Goal: Task Accomplishment & Management: Manage account settings

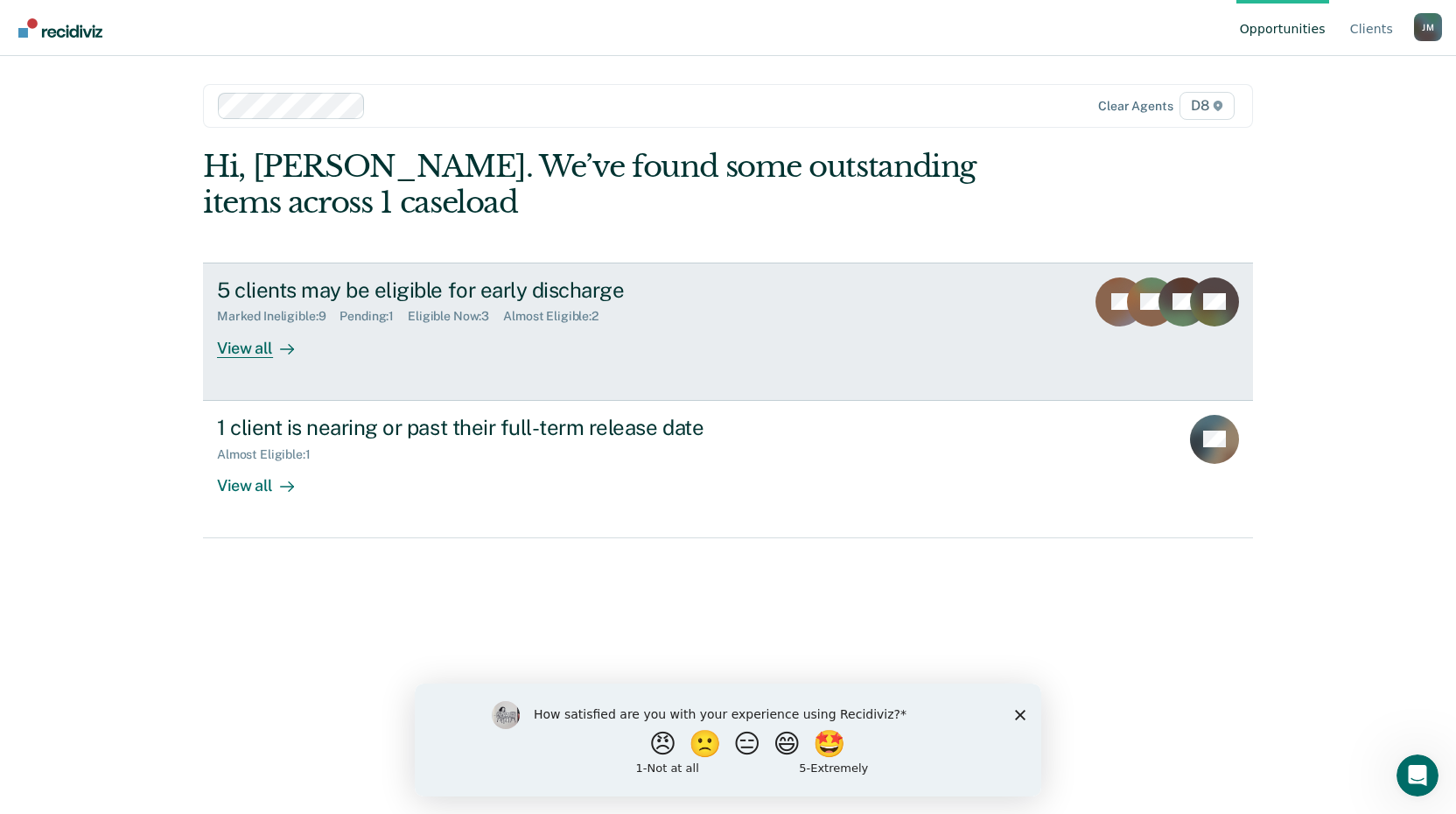
click at [251, 345] on div "View all" at bounding box center [266, 341] width 98 height 34
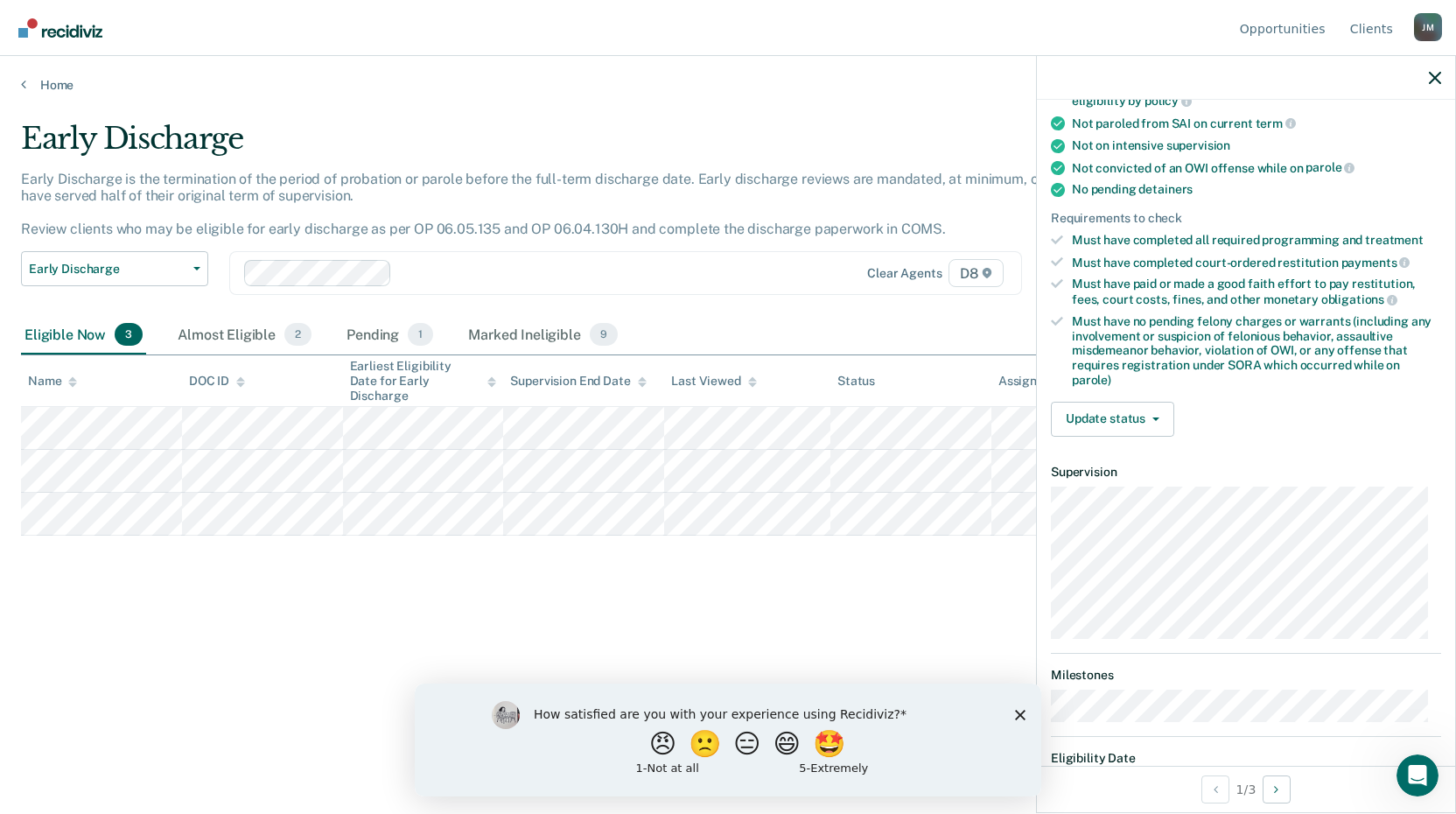
scroll to position [350, 0]
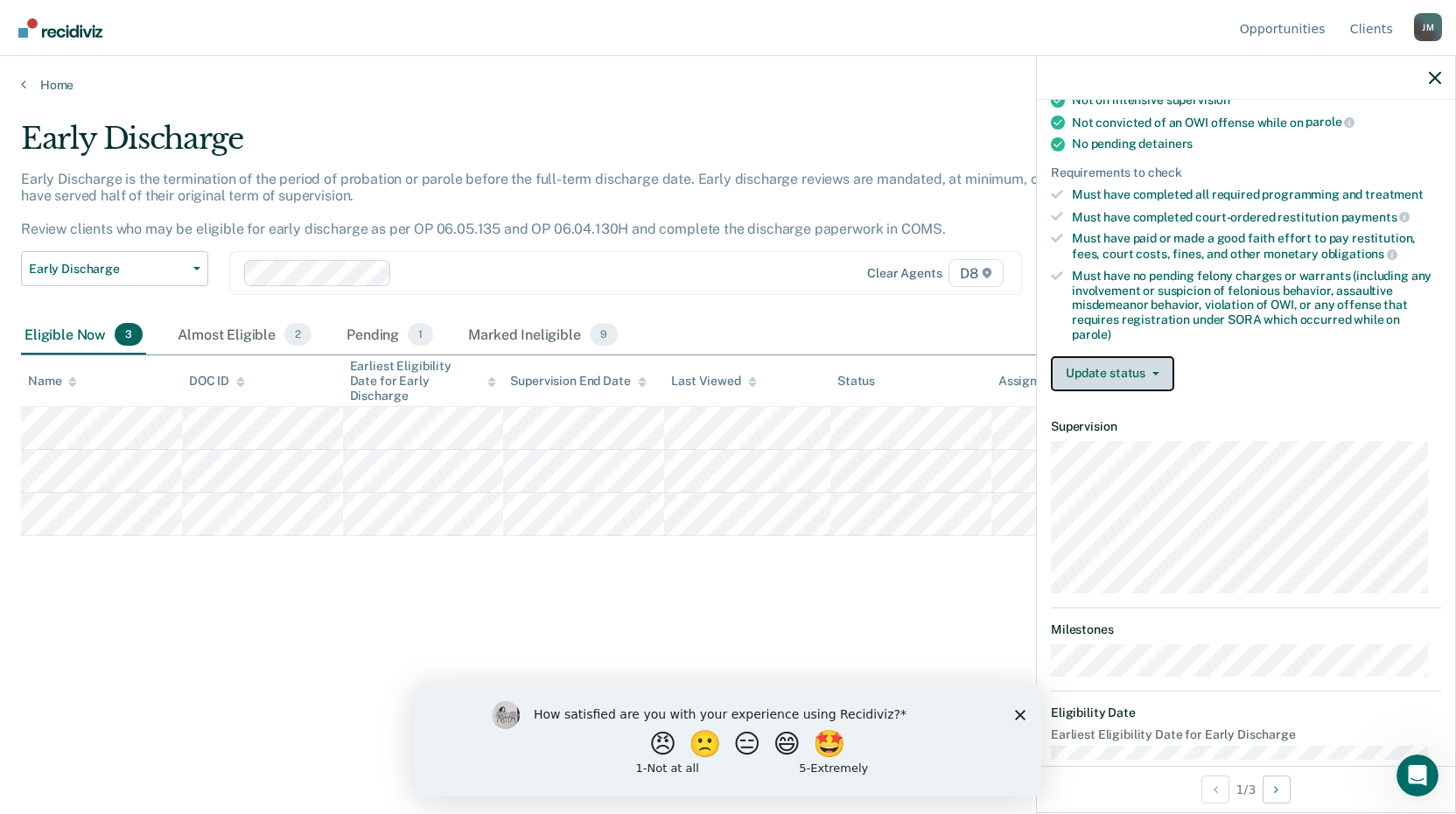
click at [1115, 369] on button "Update status" at bounding box center [1112, 373] width 123 height 35
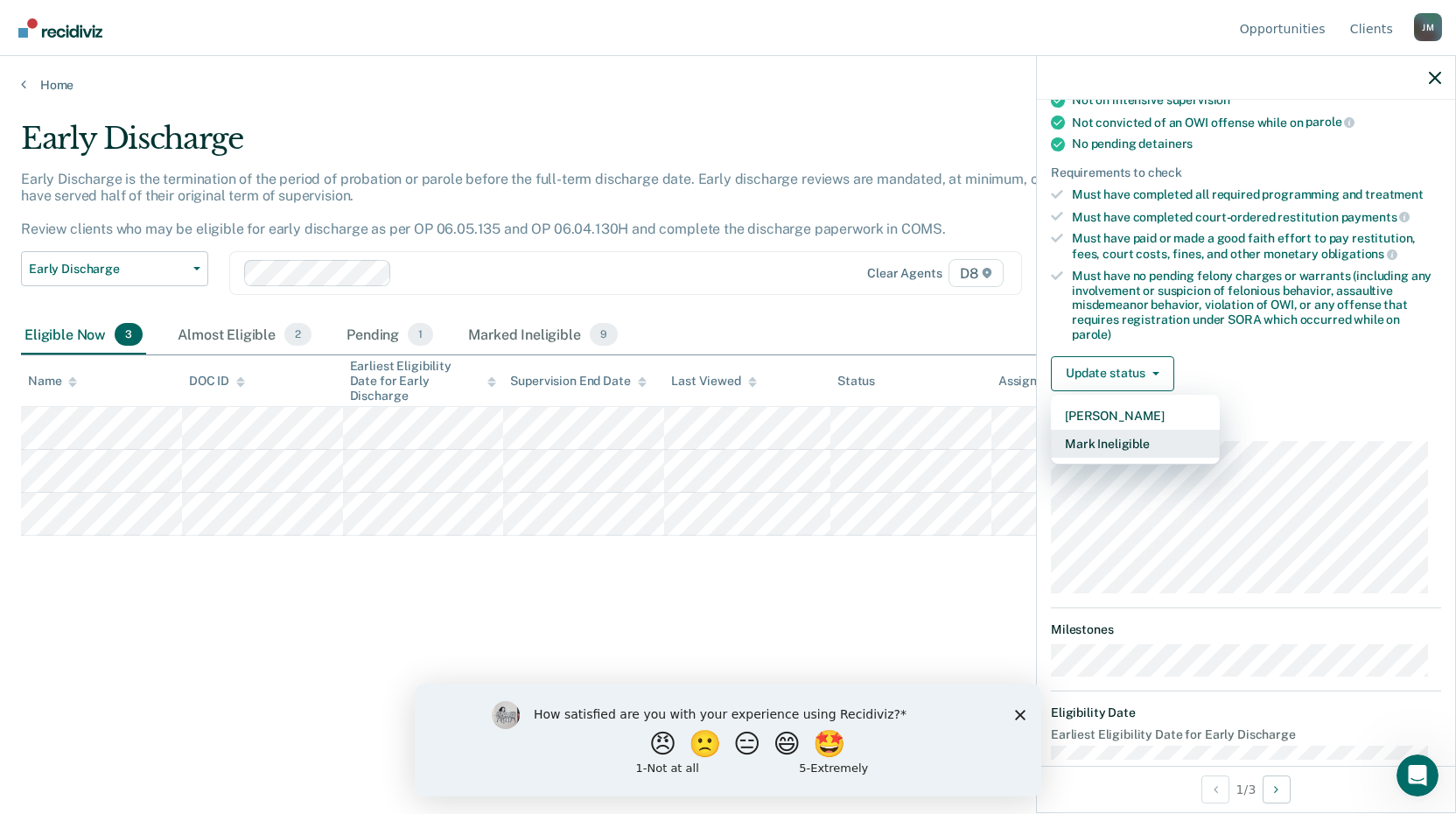
click at [1142, 444] on button "Mark Ineligible" at bounding box center [1135, 443] width 169 height 28
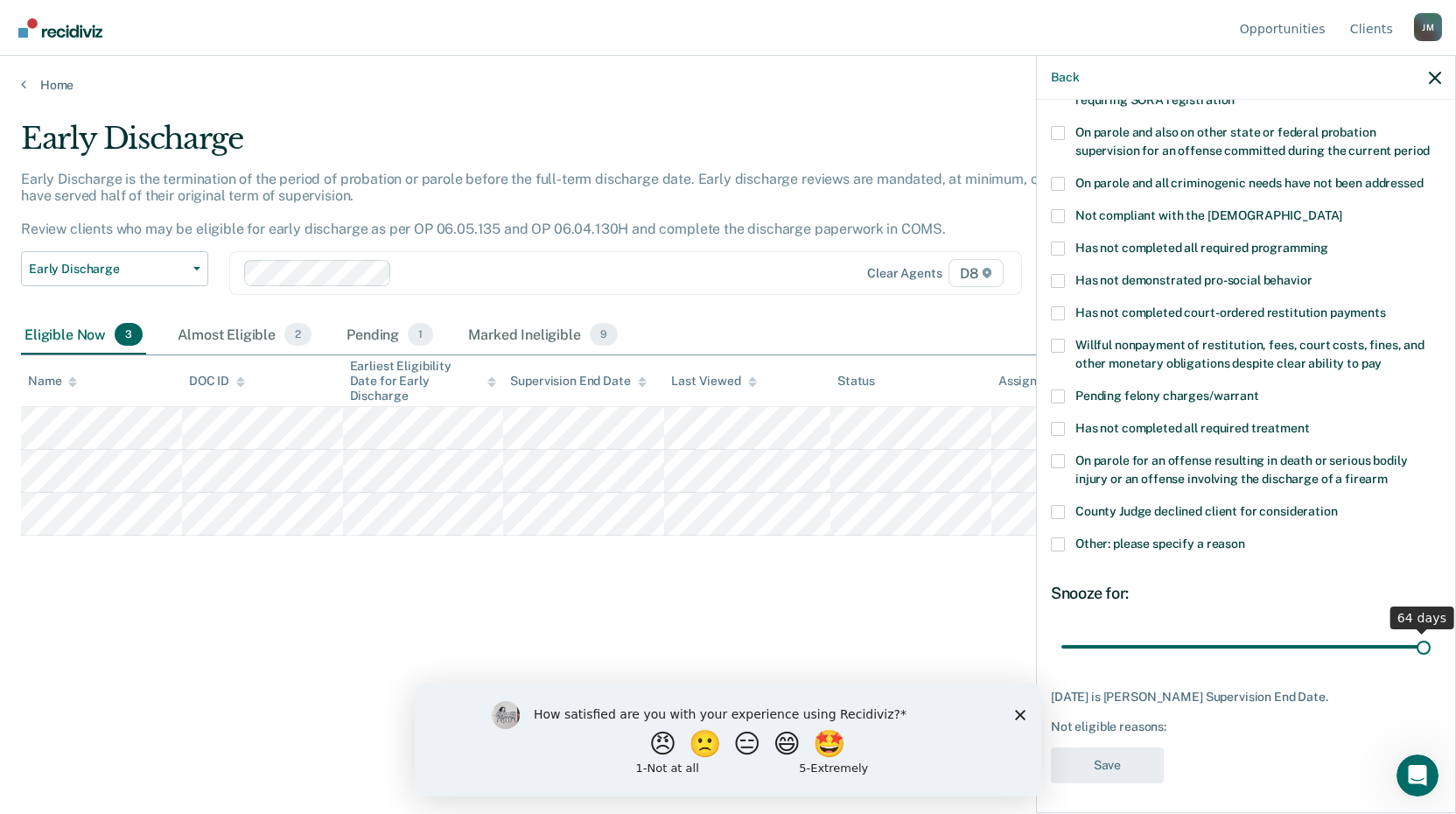
scroll to position [193, 0]
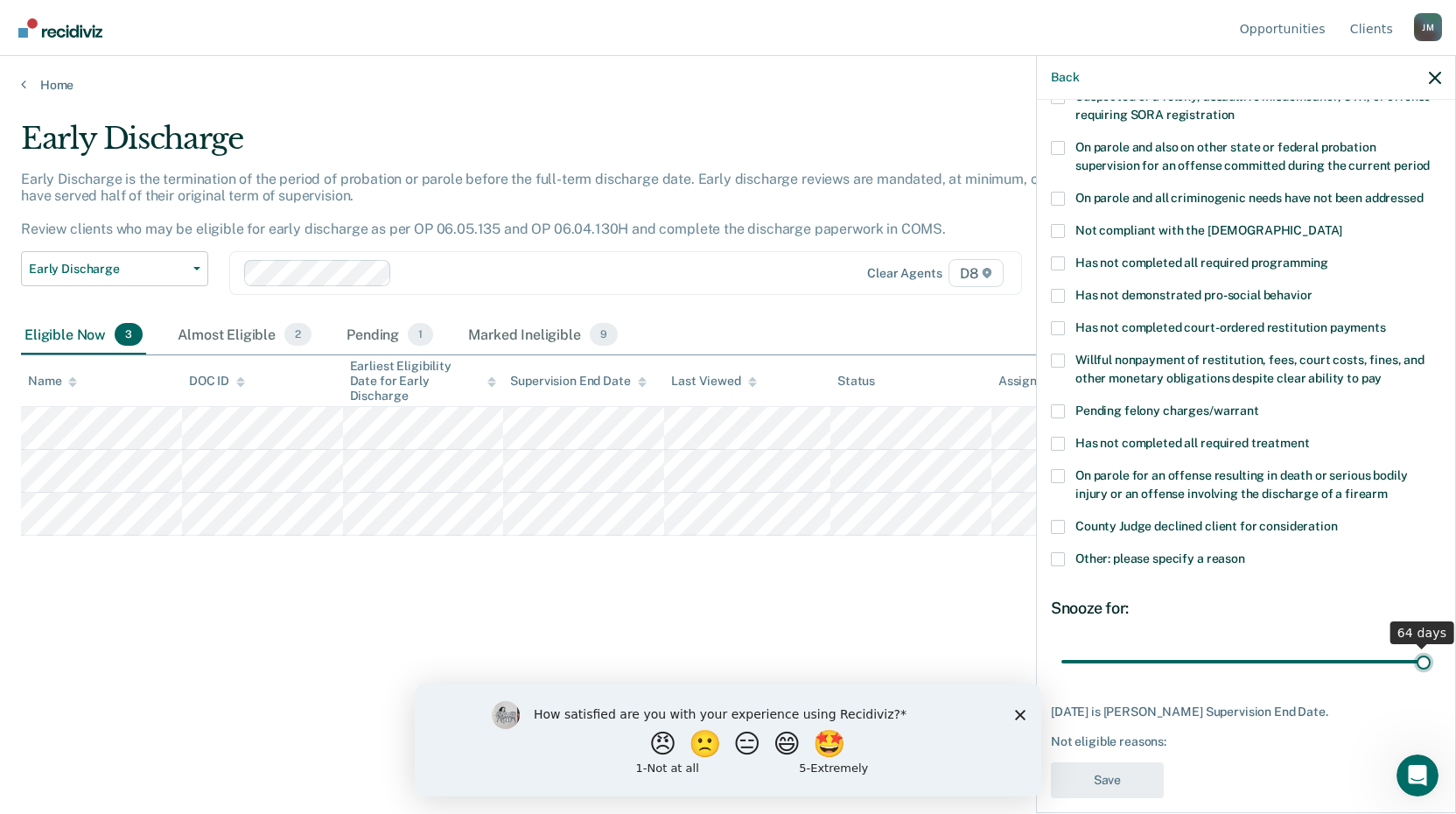
drag, startPoint x: 1228, startPoint y: 629, endPoint x: 1462, endPoint y: 603, distance: 235.4
type input "64"
click at [1430, 646] on input "range" at bounding box center [1246, 661] width 369 height 31
click at [1055, 552] on span at bounding box center [1057, 559] width 14 height 14
click at [1245, 552] on input "Other: please specify a reason" at bounding box center [1245, 552] width 0 height 0
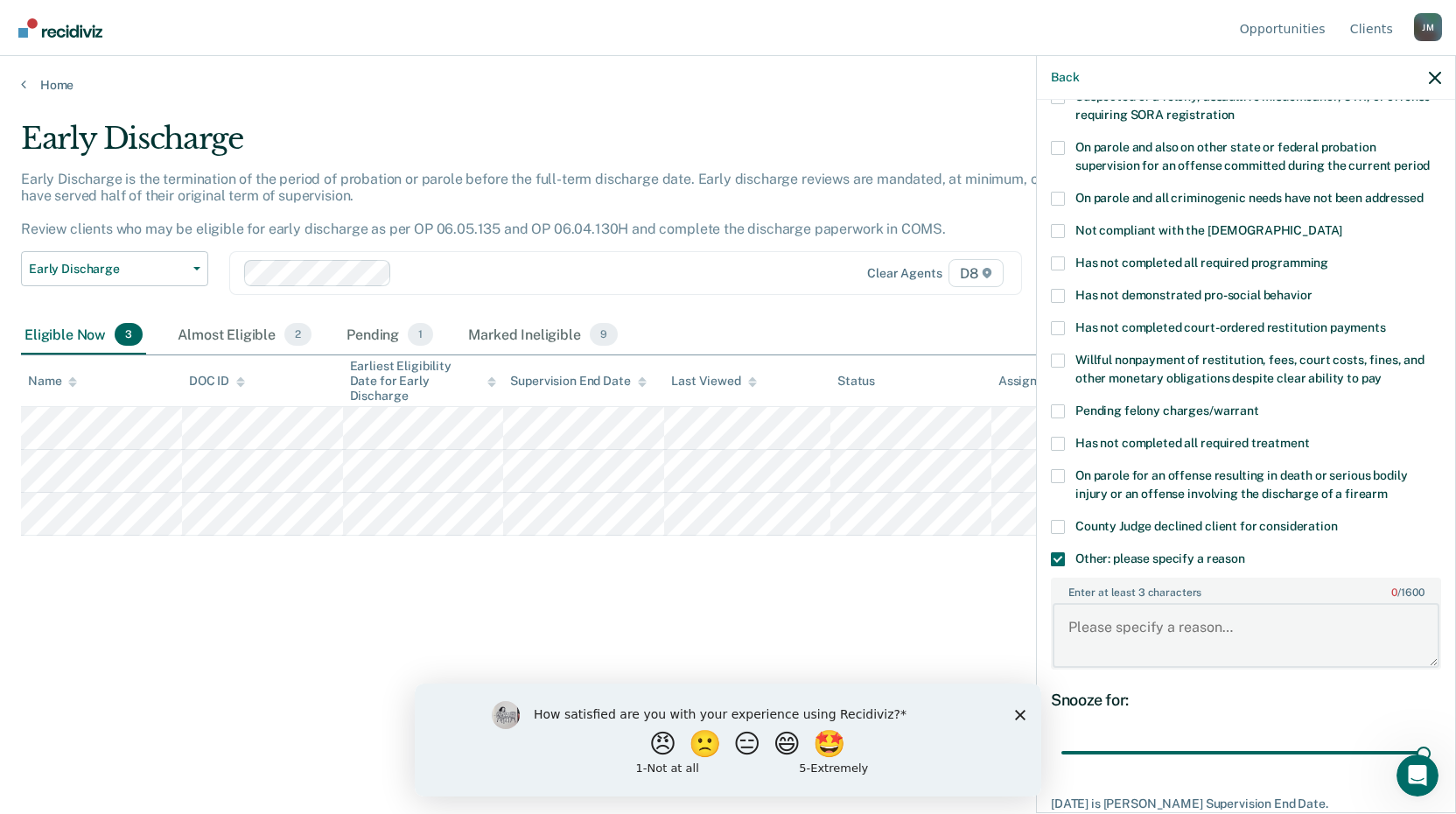
click at [1100, 605] on textarea "Enter at least 3 characters 0 / 1600" at bounding box center [1246, 635] width 386 height 65
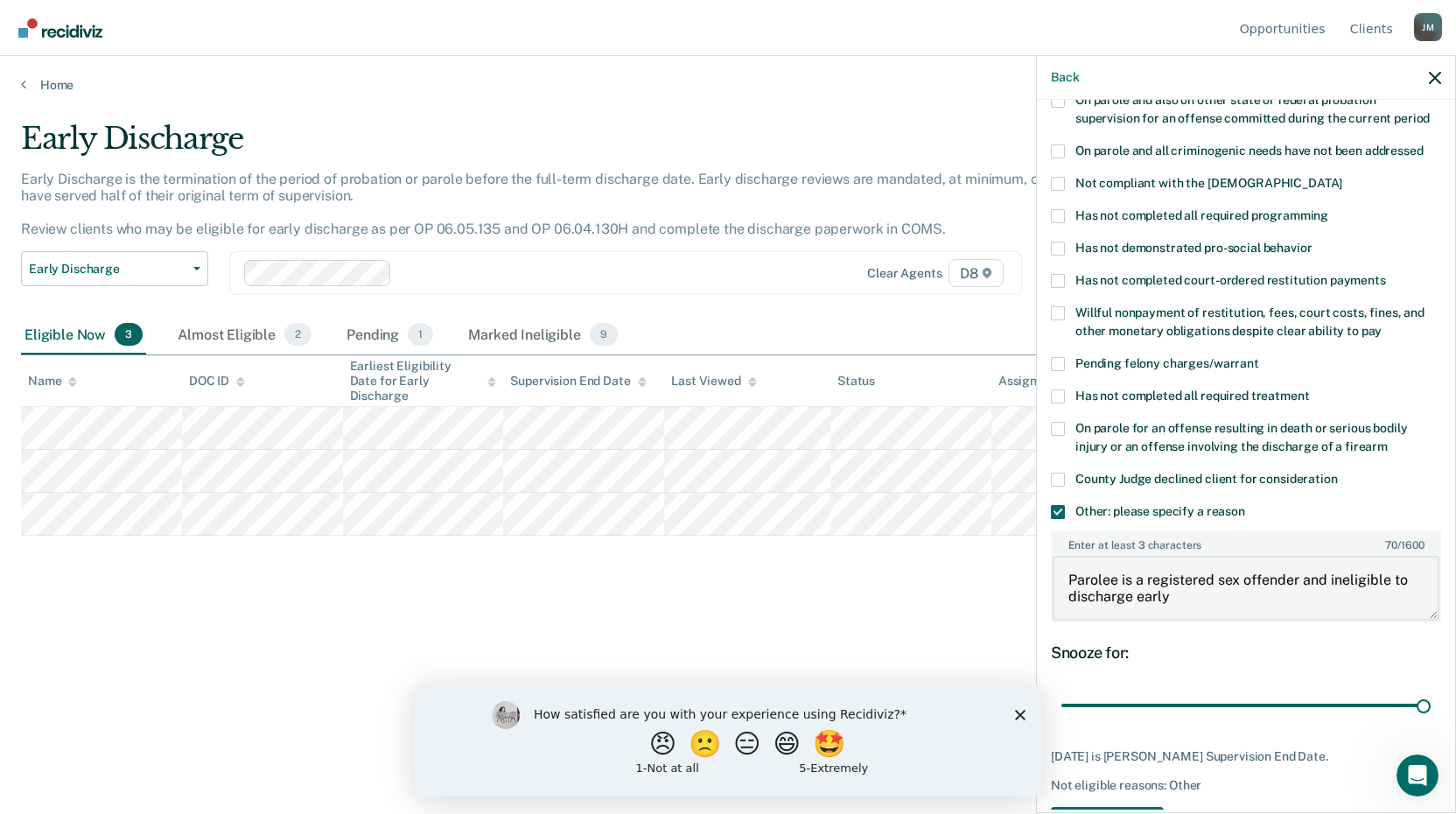
scroll to position [285, 0]
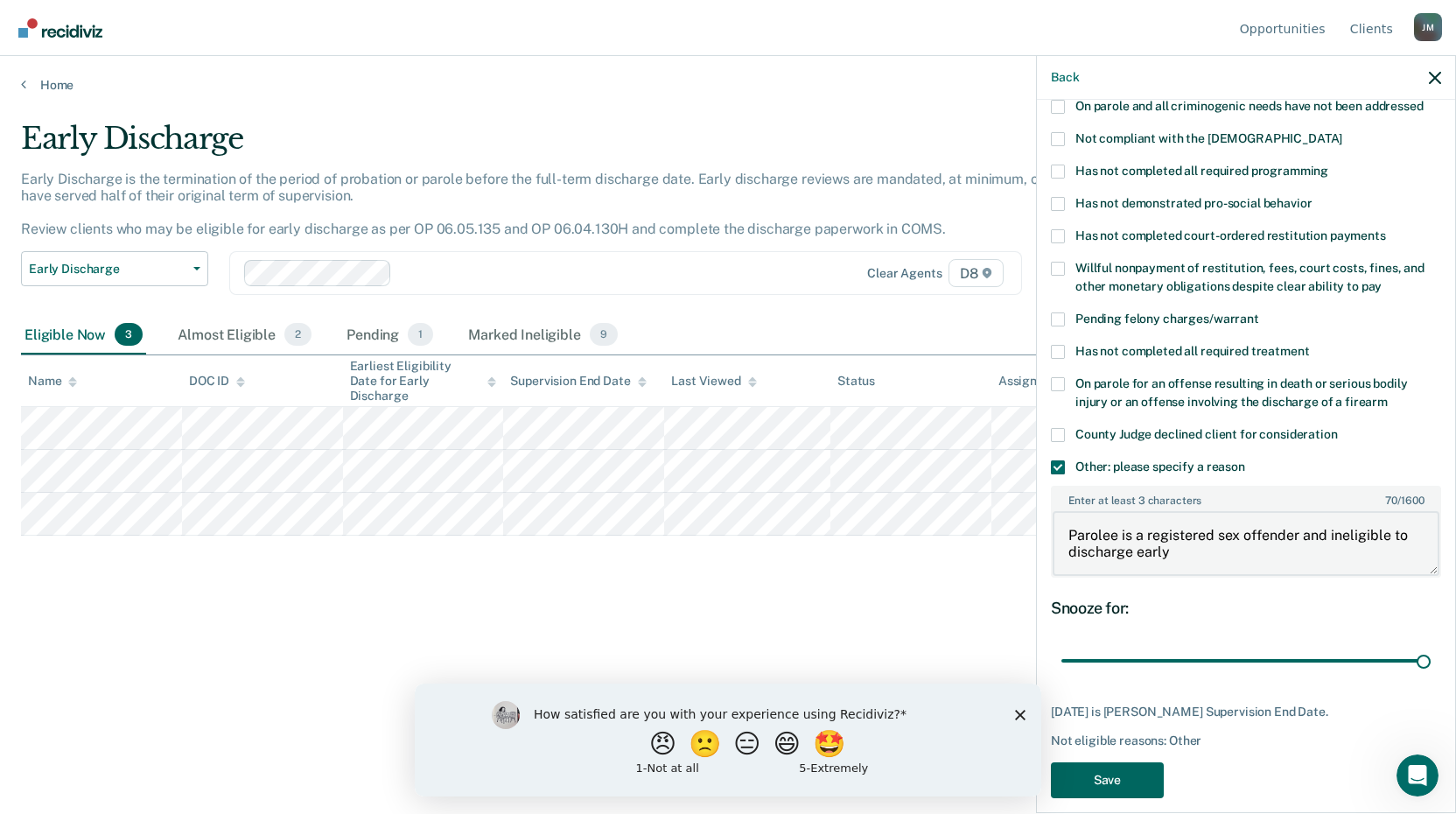
type textarea "Parolee is a registered sex offender and ineligible to discharge early"
click at [1127, 762] on button "Save" at bounding box center [1107, 781] width 113 height 36
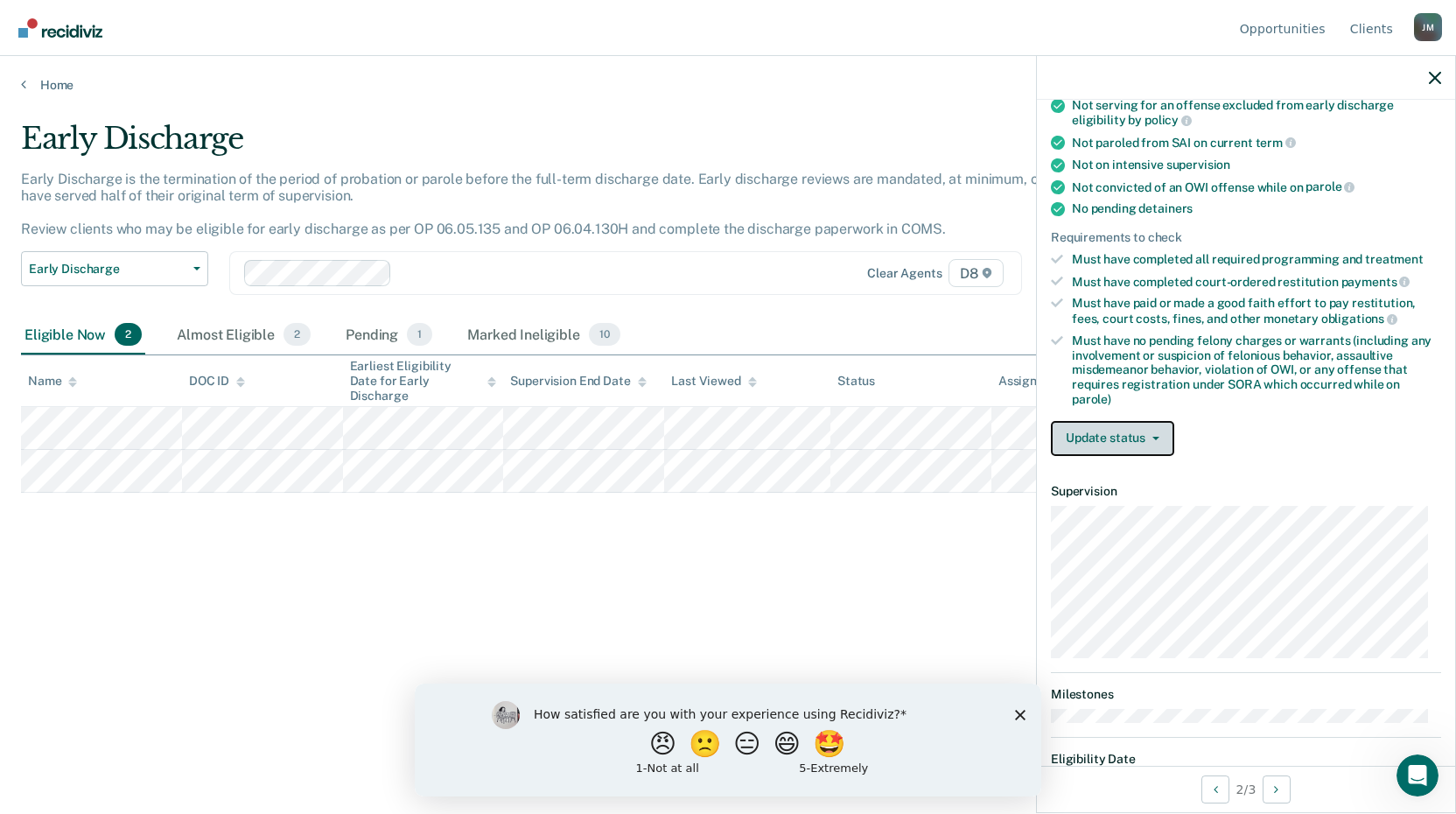
click at [1155, 441] on button "Update status" at bounding box center [1112, 438] width 123 height 35
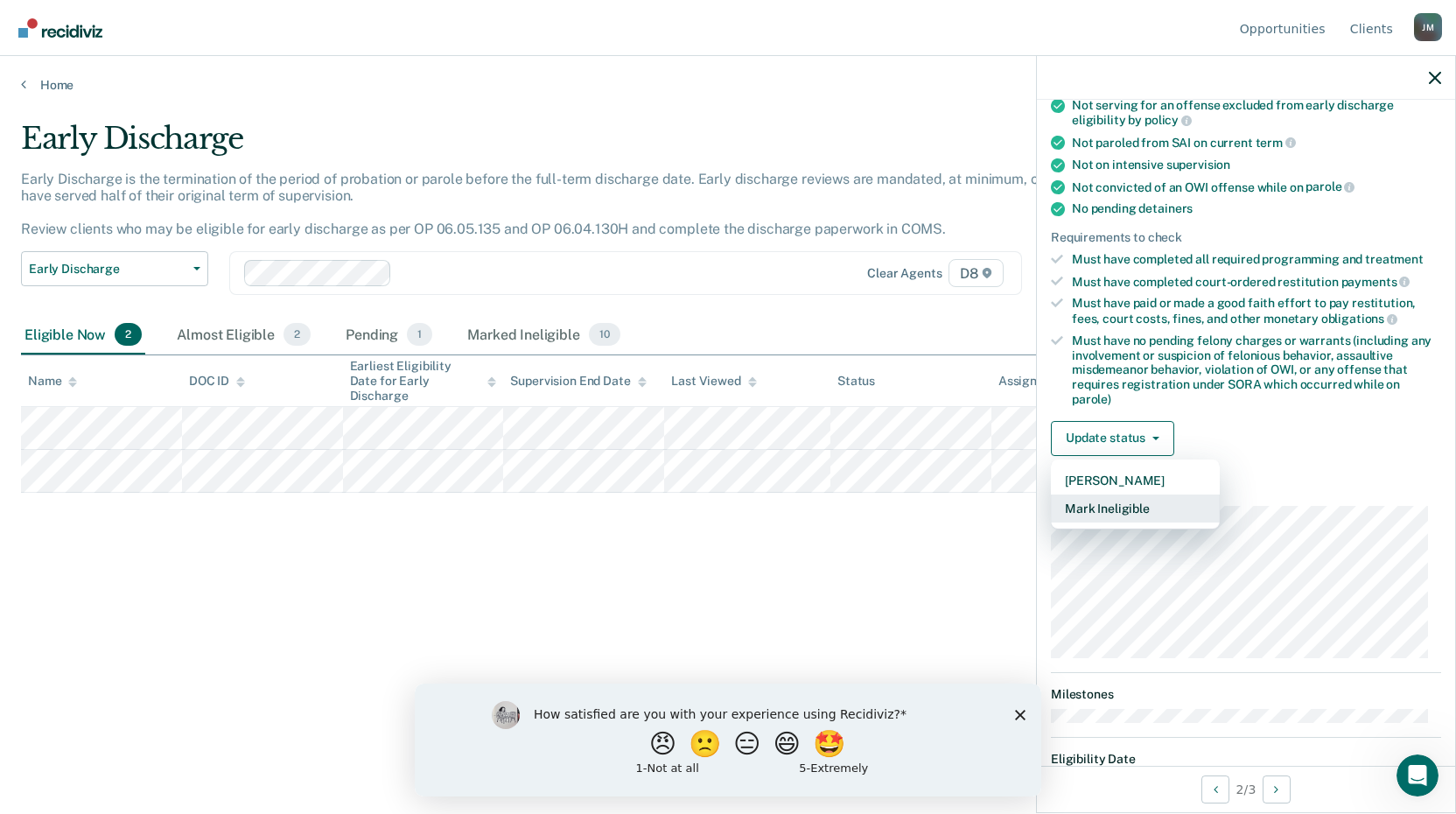
click at [1173, 510] on button "Mark Ineligible" at bounding box center [1135, 508] width 169 height 28
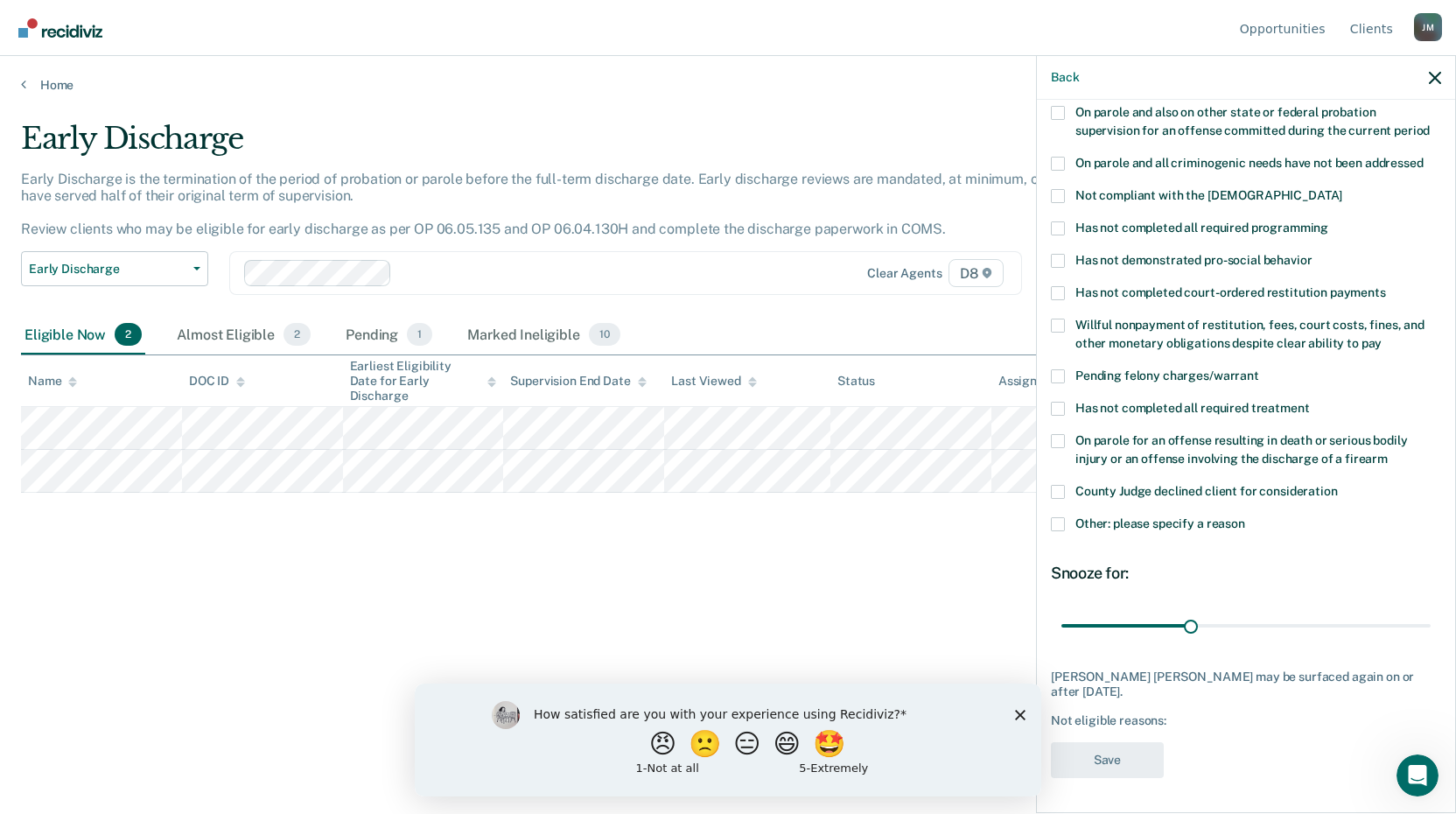
scroll to position [209, 0]
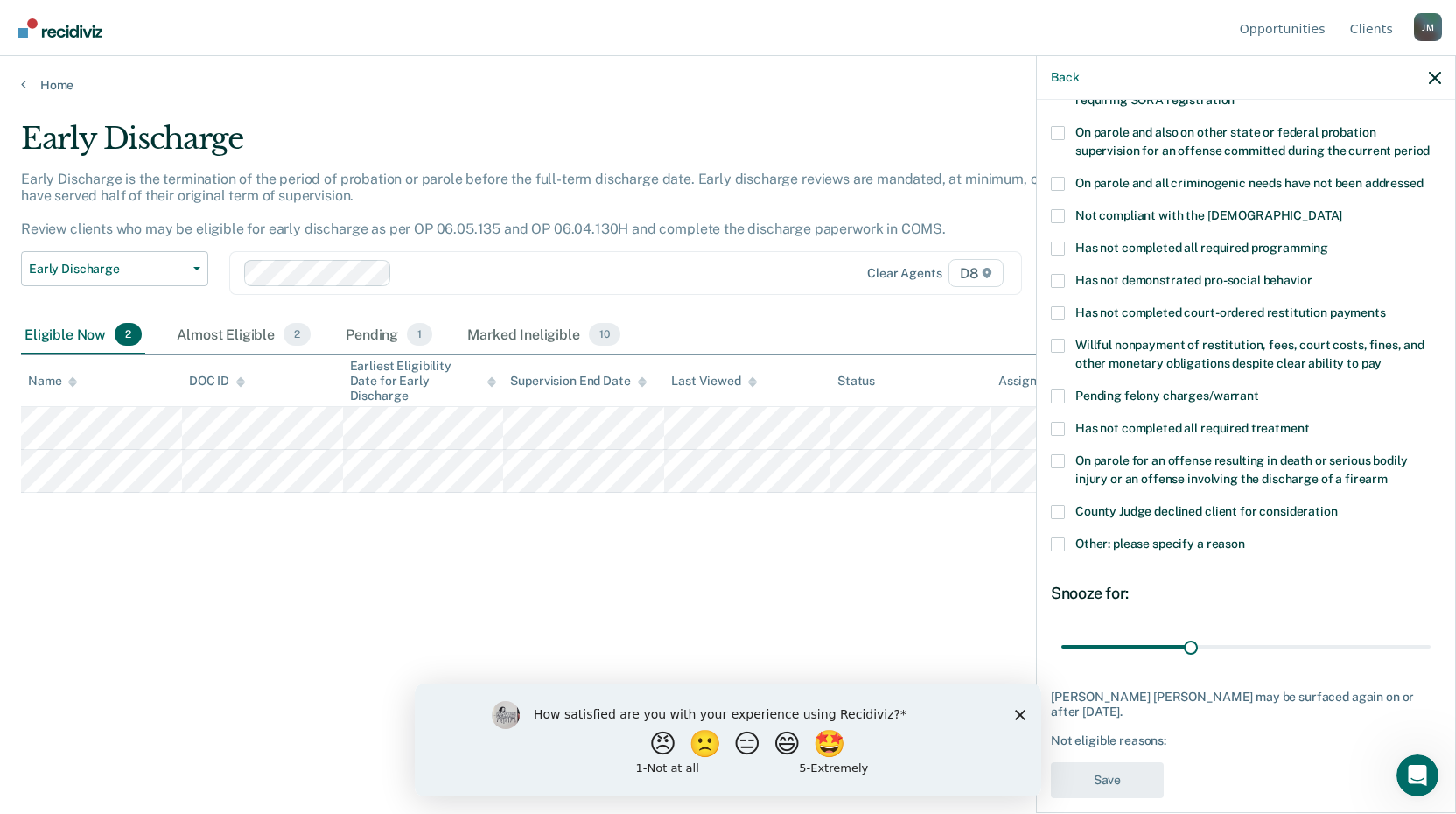
click at [1051, 538] on span at bounding box center [1057, 544] width 14 height 14
click at [1245, 538] on input "Other: please specify a reason" at bounding box center [1245, 538] width 0 height 0
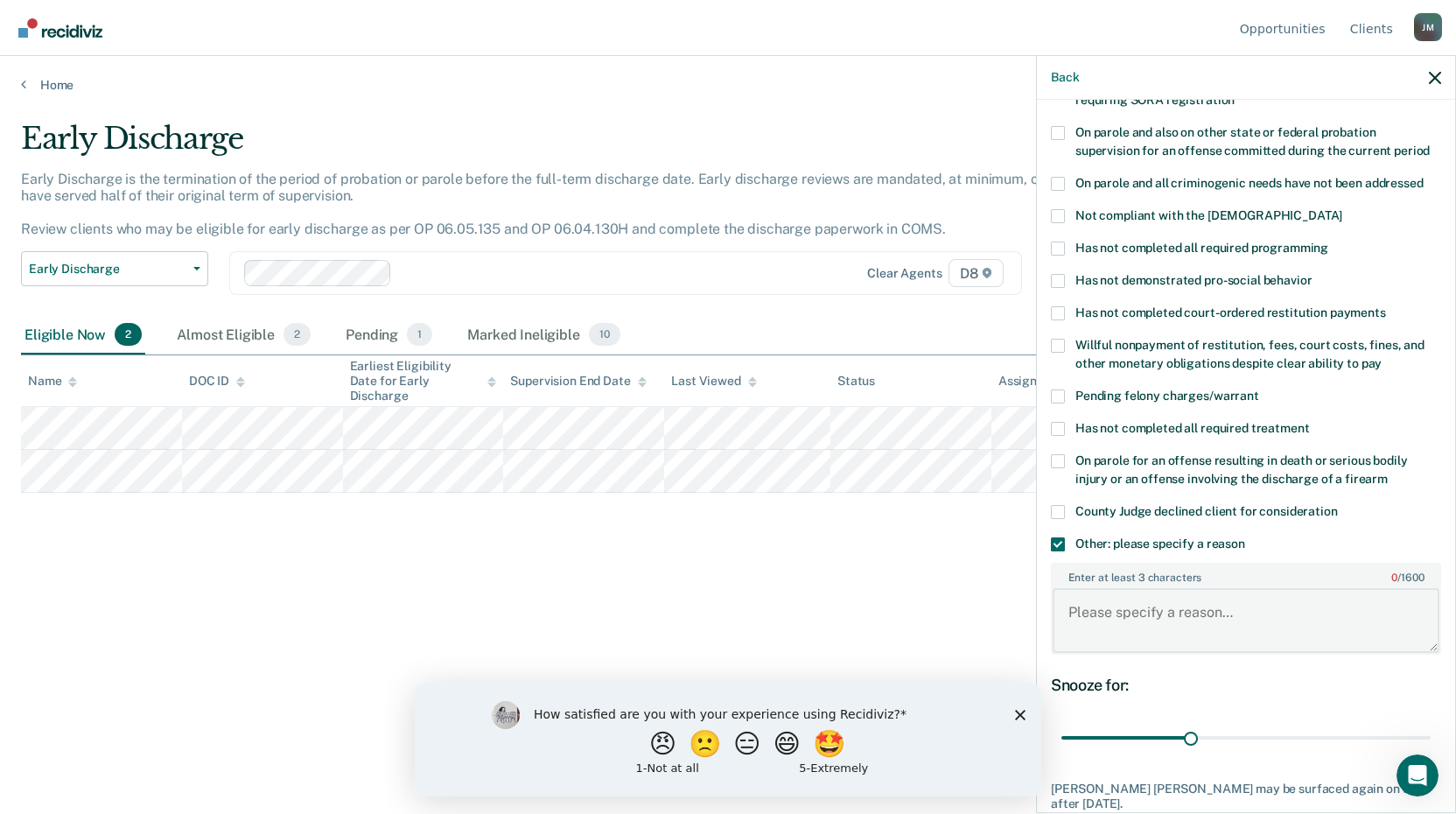
click at [1153, 588] on textarea "Enter at least 3 characters 0 / 1600" at bounding box center [1246, 621] width 386 height 65
type textarea "O"
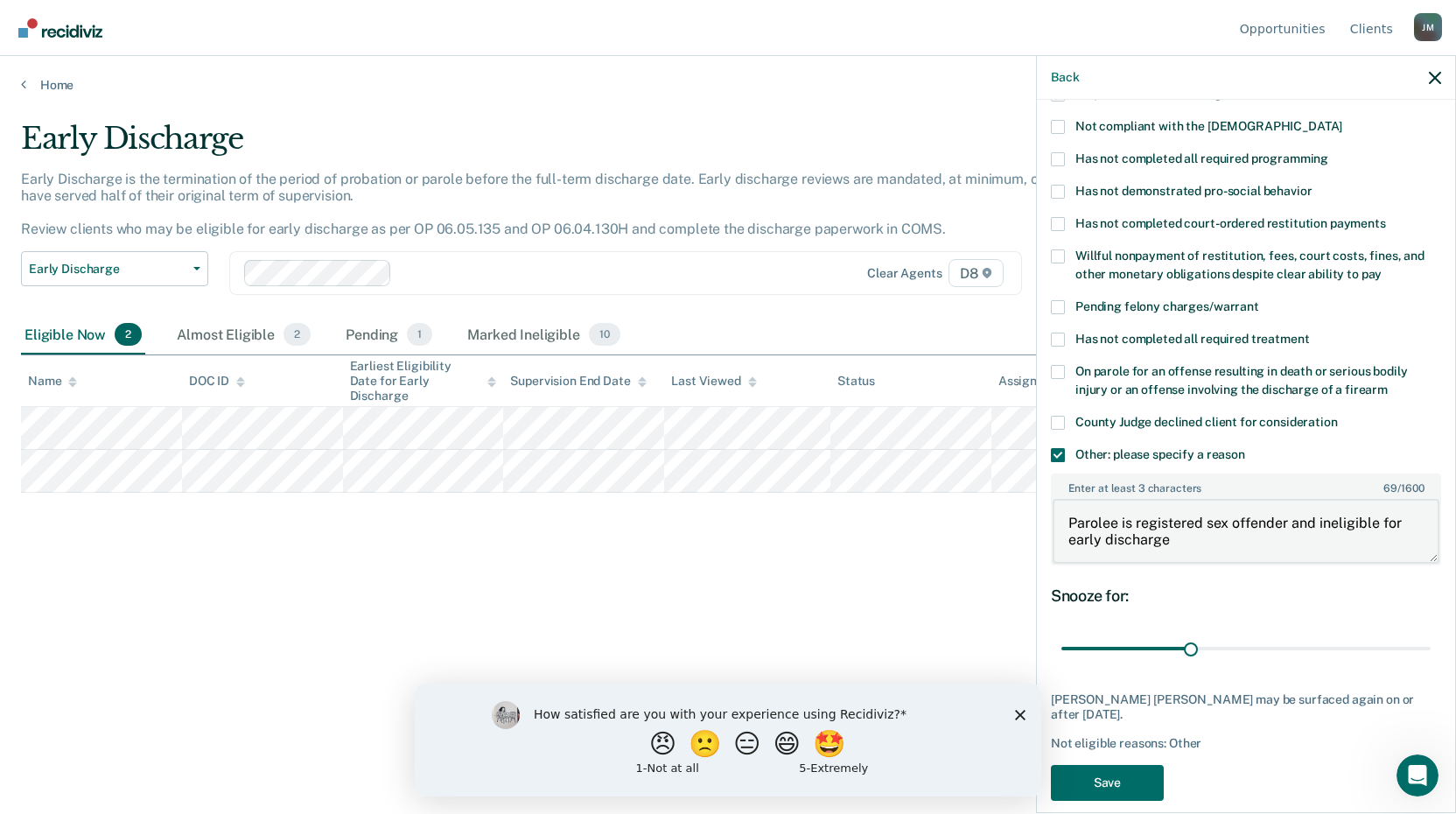
scroll to position [300, 0]
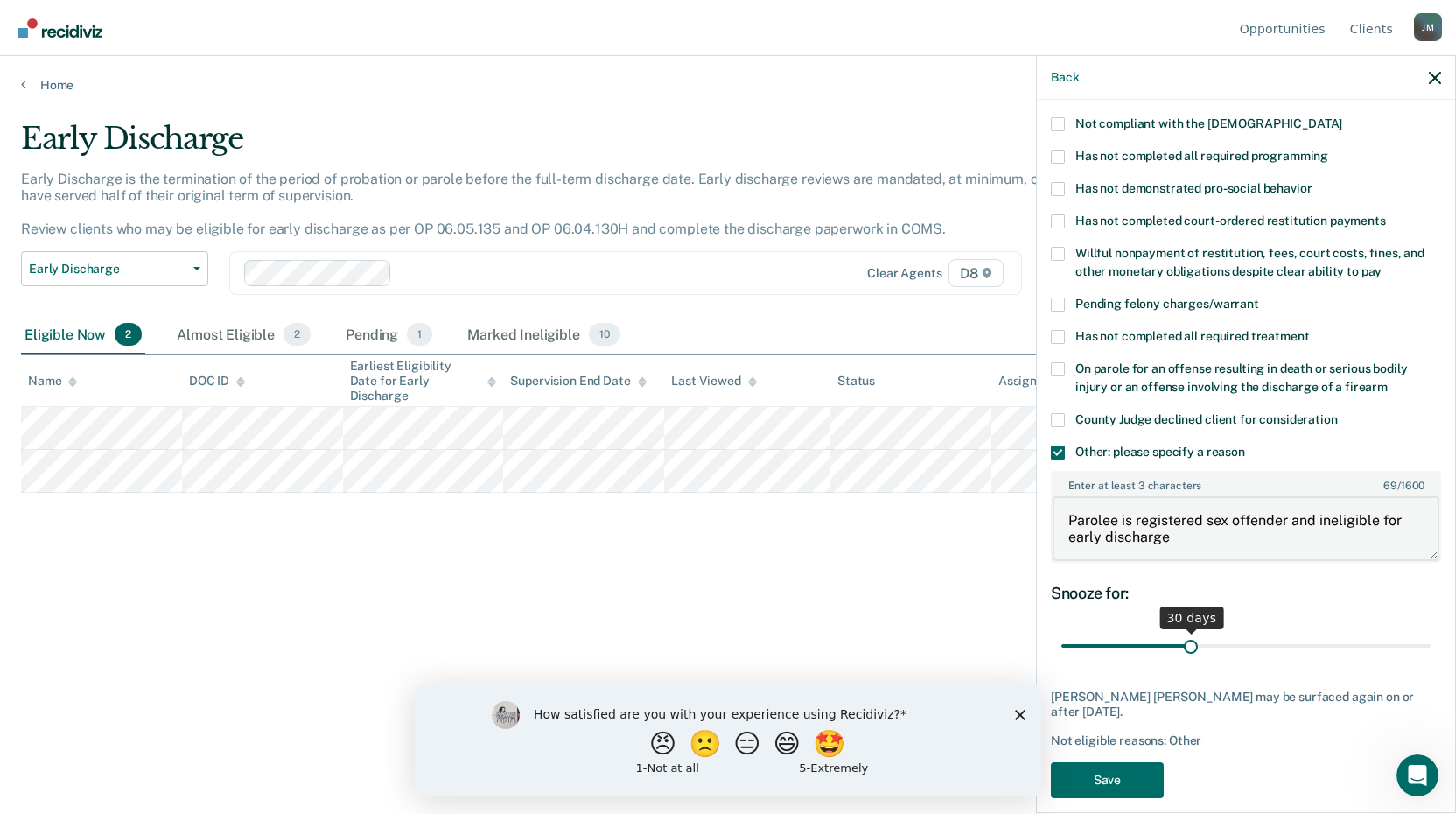
type textarea "Parolee is registered sex offender and ineligible for early discharge"
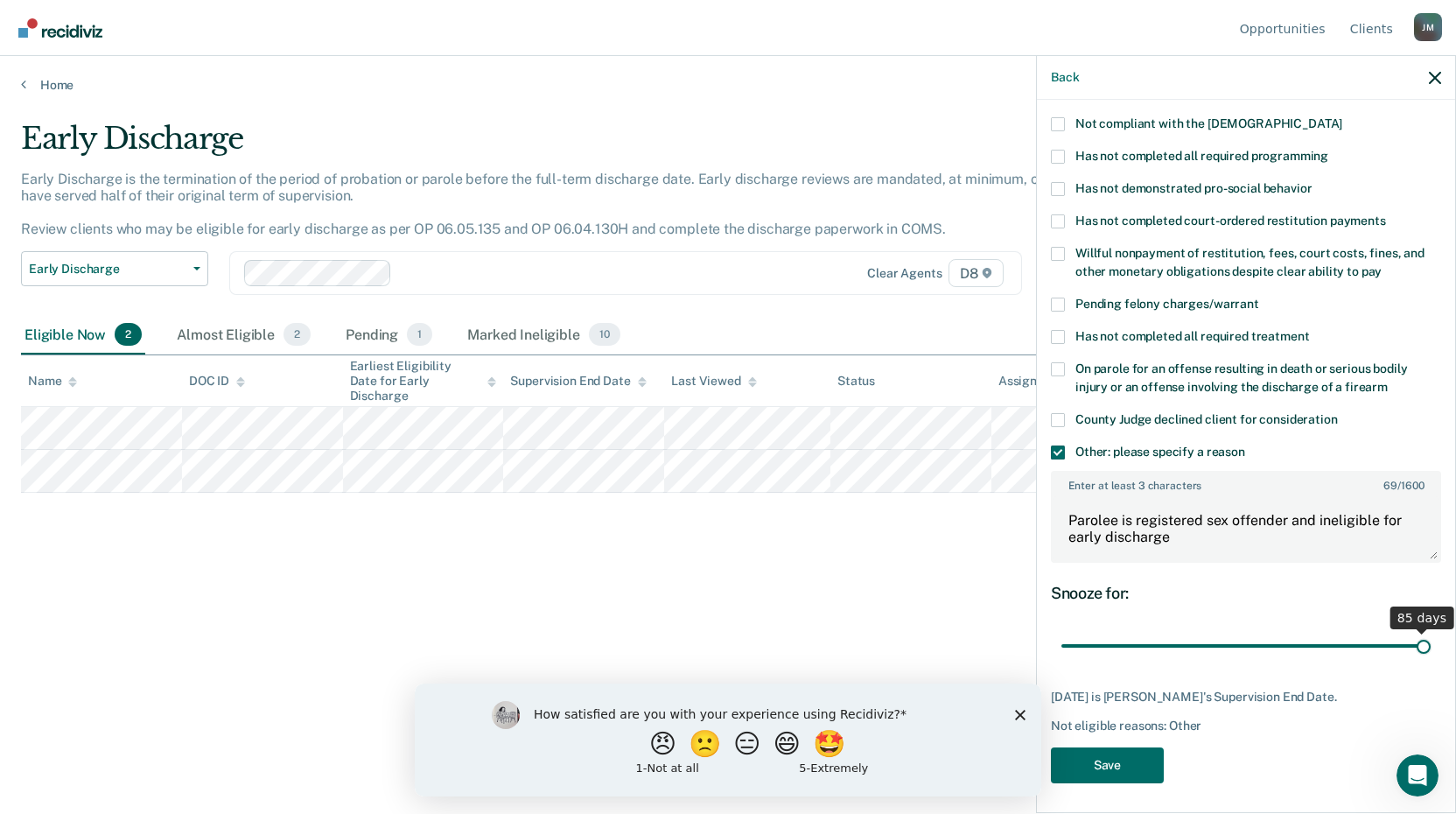
scroll to position [285, 0]
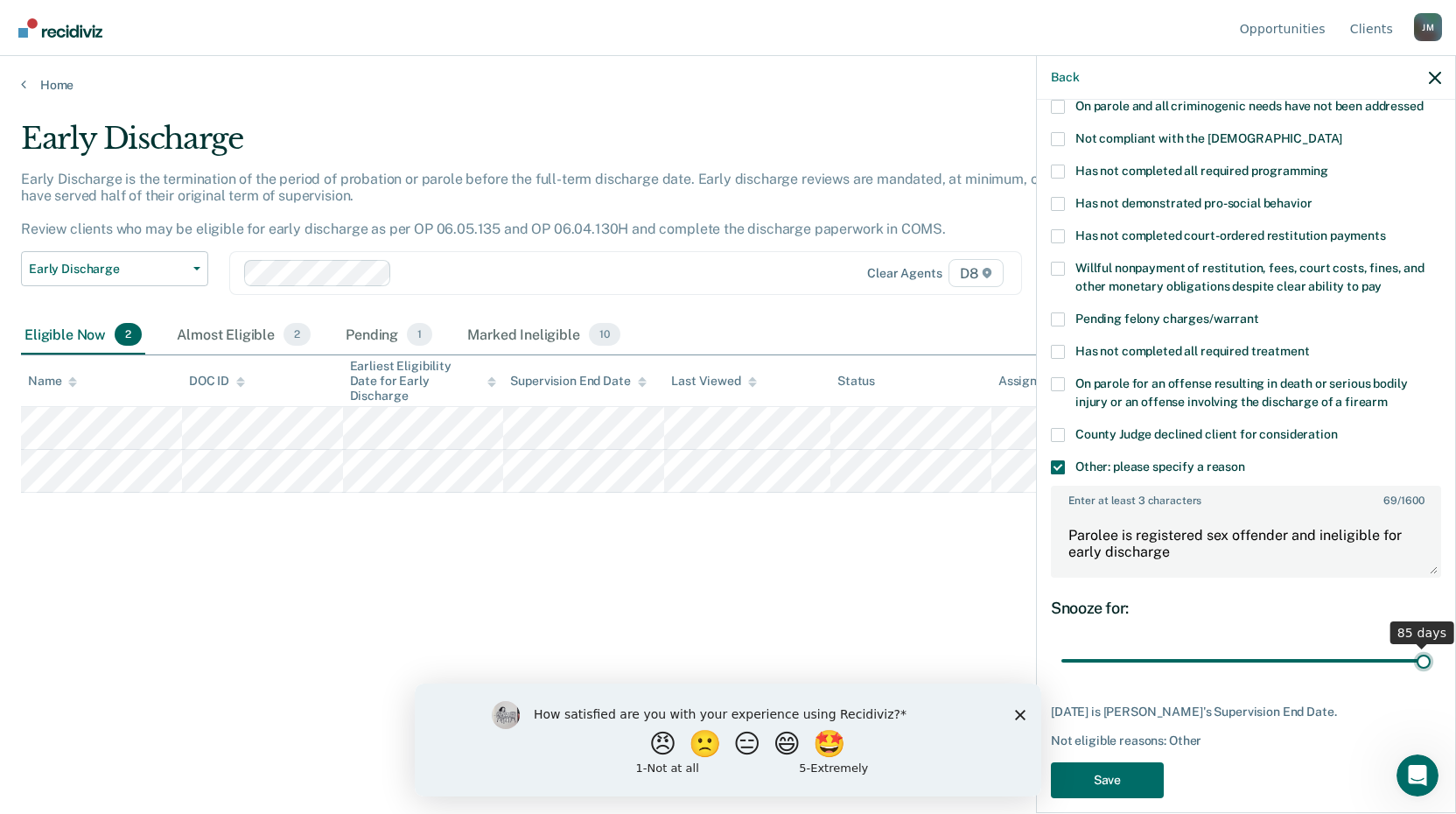
drag, startPoint x: 1185, startPoint y: 620, endPoint x: 1462, endPoint y: 630, distance: 277.2
type input "85"
click at [1430, 646] on input "range" at bounding box center [1246, 661] width 369 height 31
drag, startPoint x: 1103, startPoint y: 766, endPoint x: 1113, endPoint y: 762, distance: 10.8
click at [1106, 766] on button "Save" at bounding box center [1107, 781] width 113 height 36
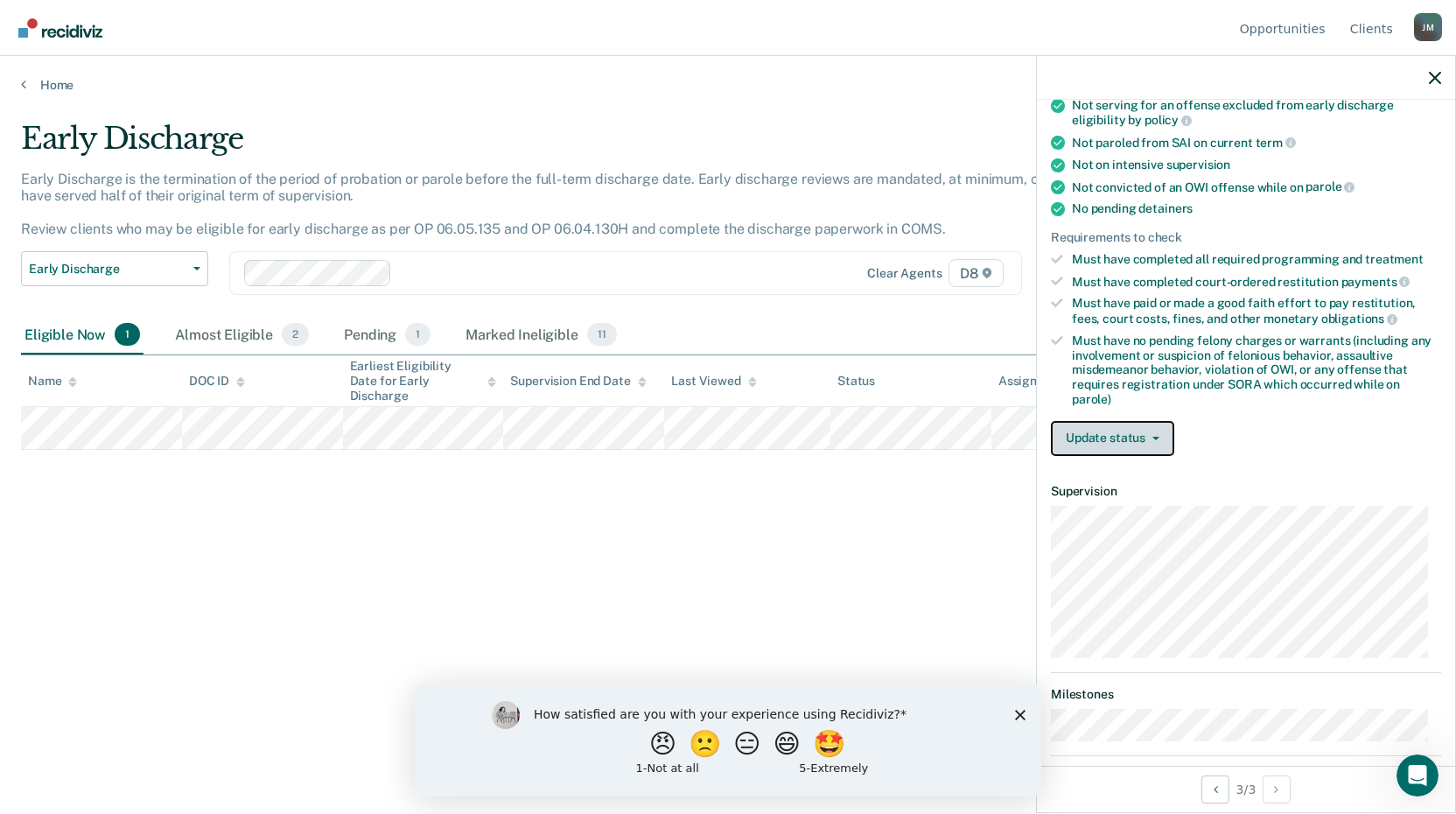
click at [1159, 439] on button "Update status" at bounding box center [1112, 438] width 123 height 35
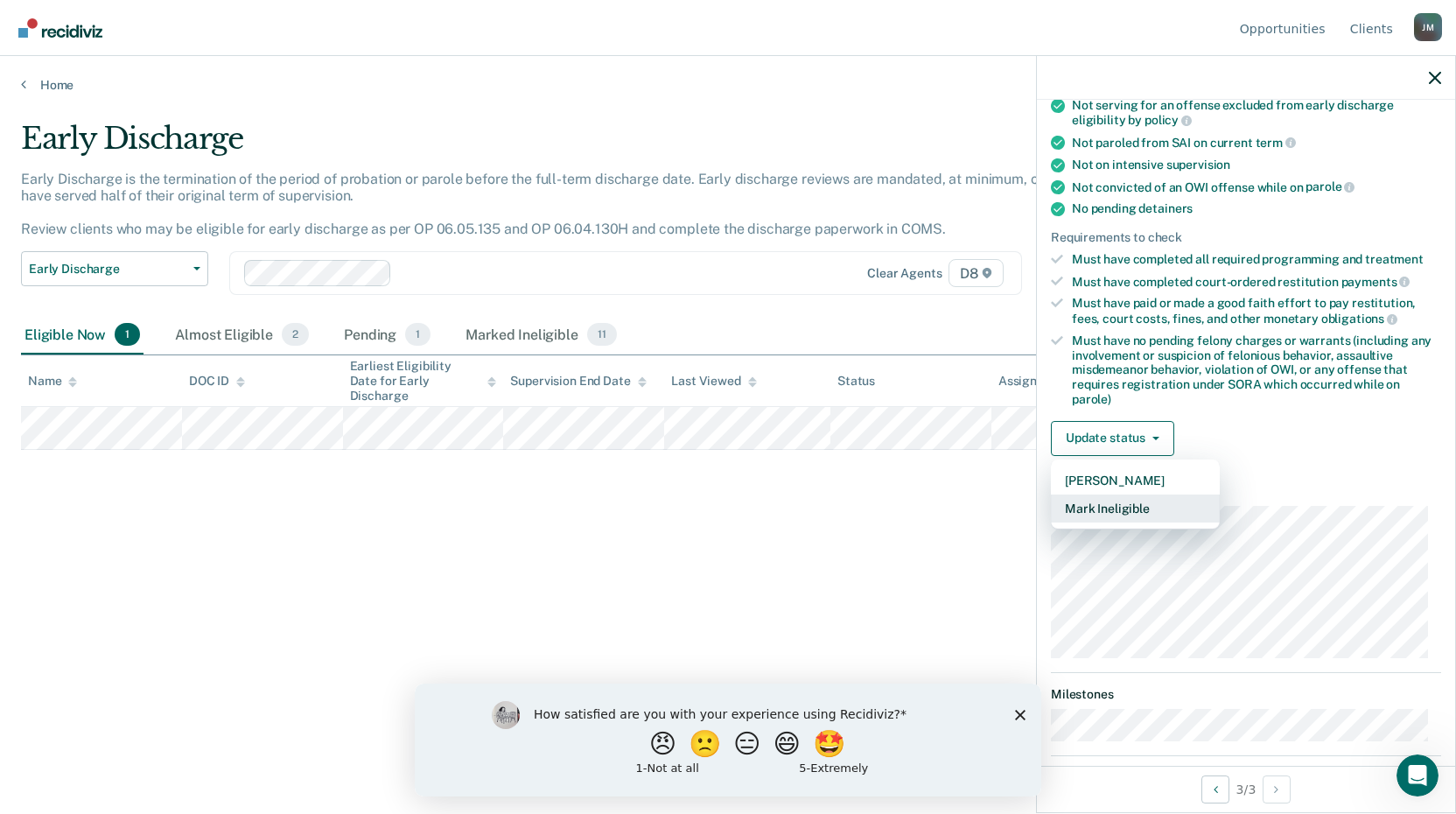
click at [1164, 510] on button "Mark Ineligible" at bounding box center [1135, 508] width 169 height 28
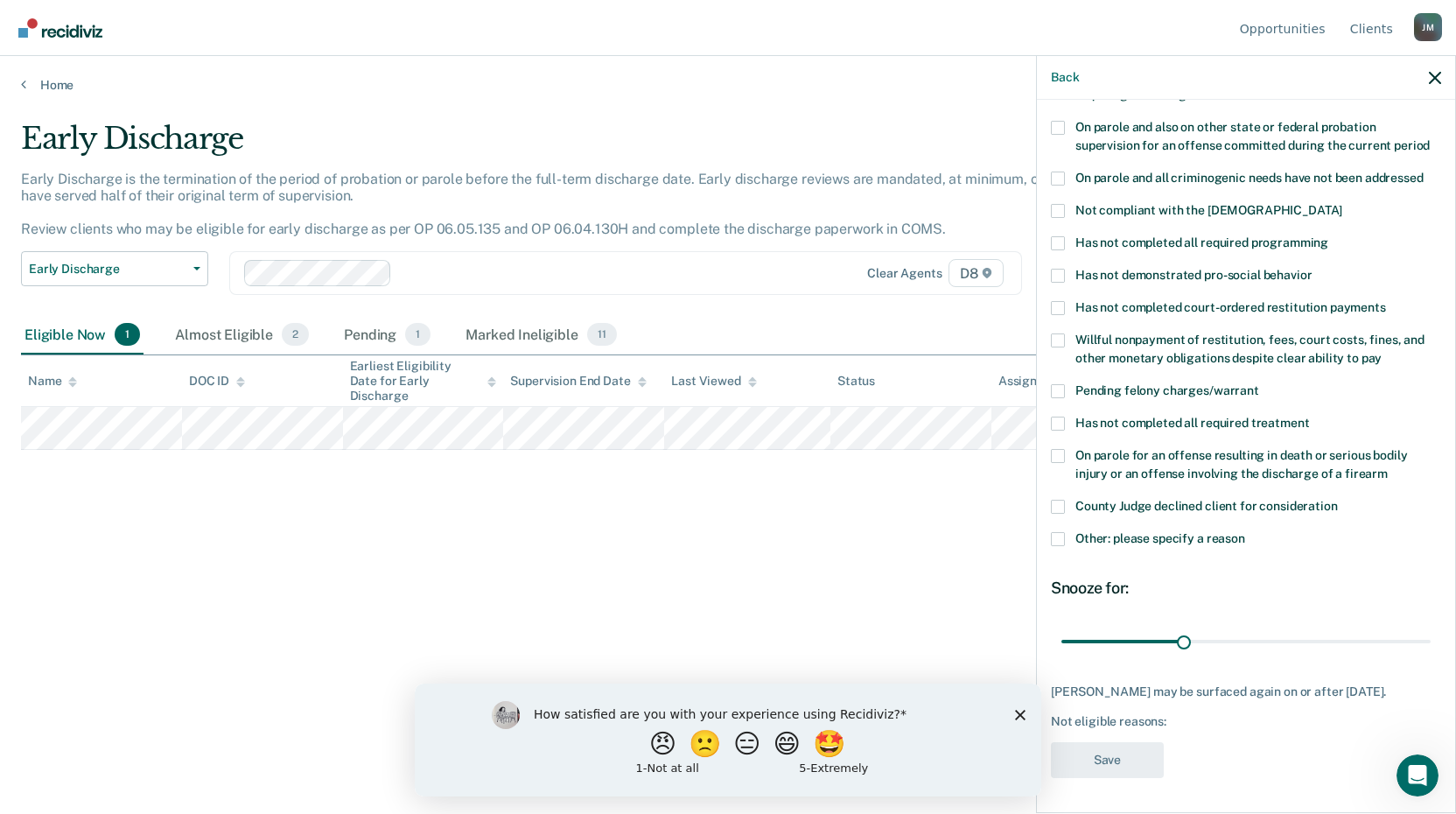
scroll to position [209, 0]
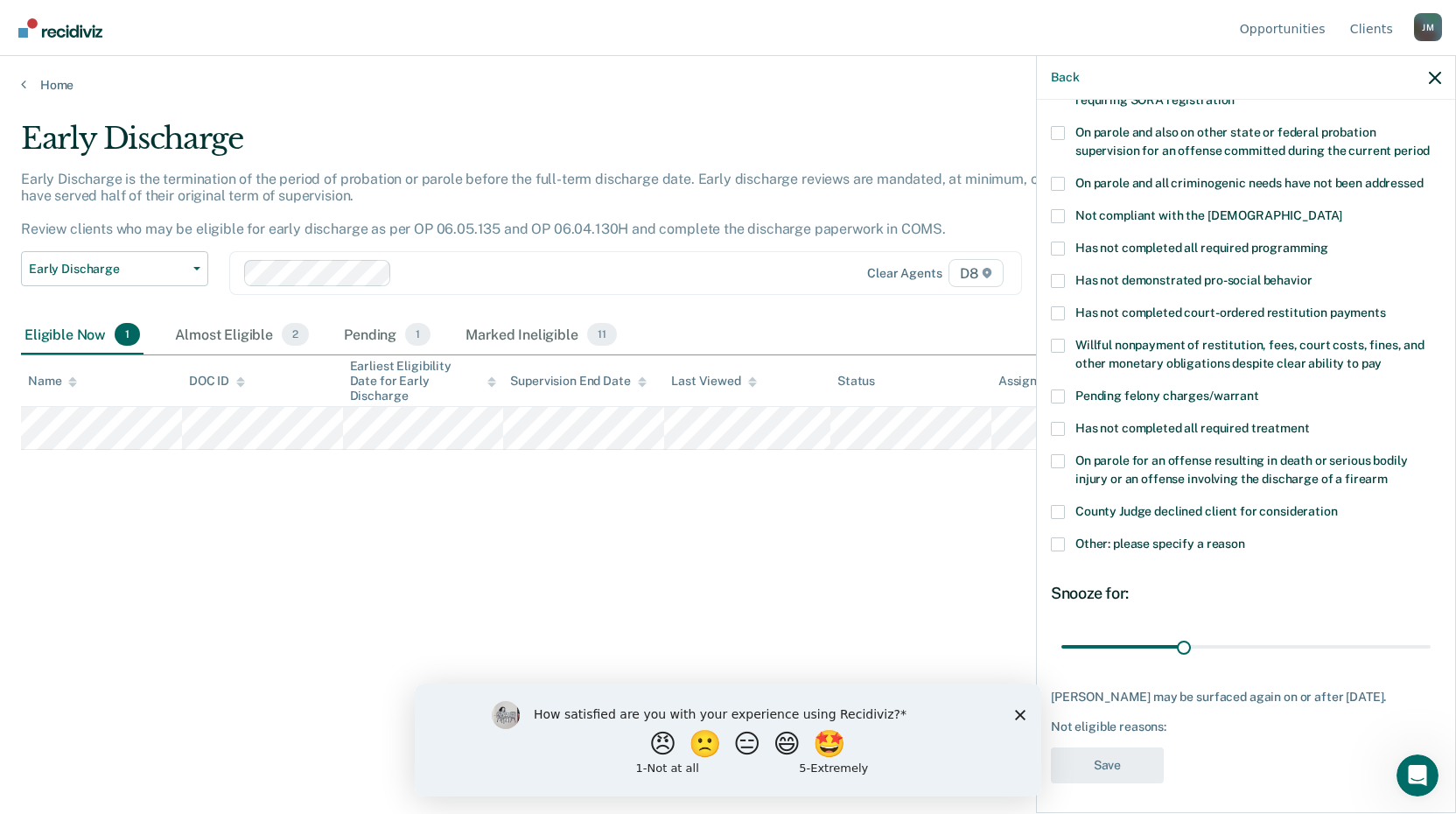
click at [1060, 422] on span at bounding box center [1057, 429] width 14 height 14
click at [1309, 422] on input "Has not completed all required treatment" at bounding box center [1309, 422] width 0 height 0
click at [1060, 242] on span at bounding box center [1057, 249] width 14 height 14
click at [1328, 242] on input "Has not completed all required programming" at bounding box center [1328, 242] width 0 height 0
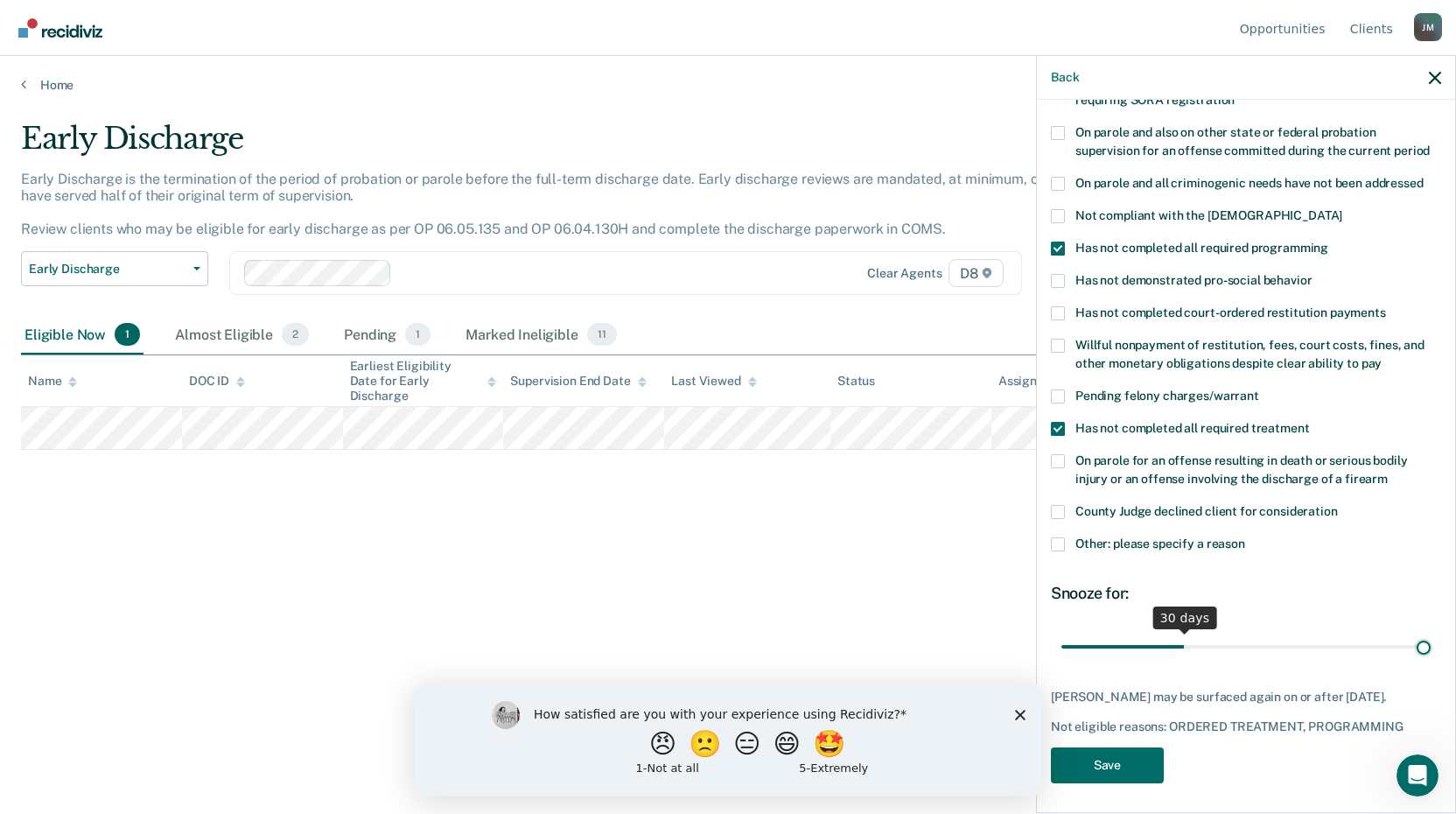
scroll to position [193, 0]
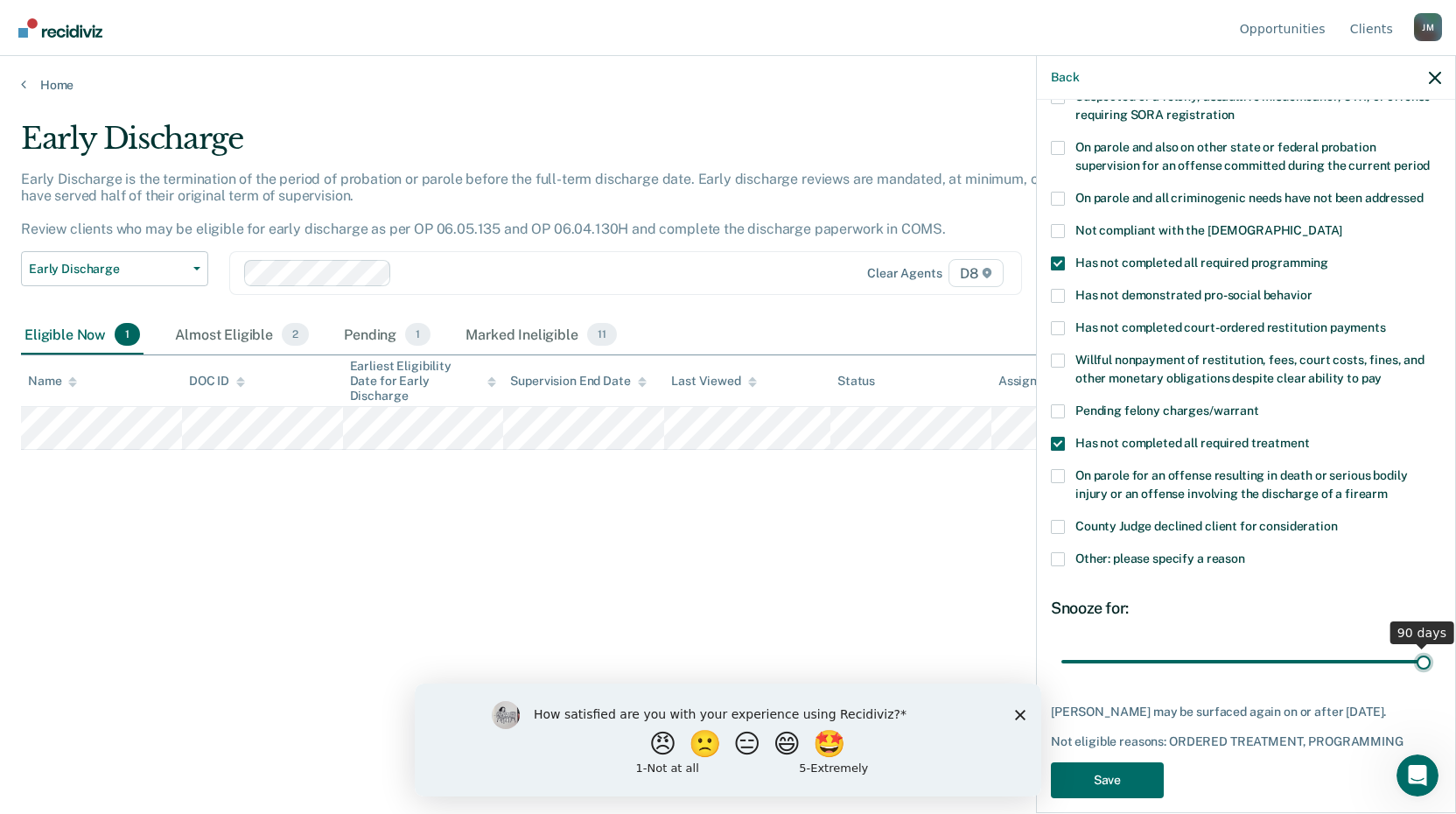
drag, startPoint x: 1177, startPoint y: 628, endPoint x: 1462, endPoint y: 638, distance: 285.2
type input "90"
click at [1430, 646] on input "range" at bounding box center [1246, 661] width 369 height 31
click at [1090, 762] on button "Save" at bounding box center [1107, 781] width 113 height 36
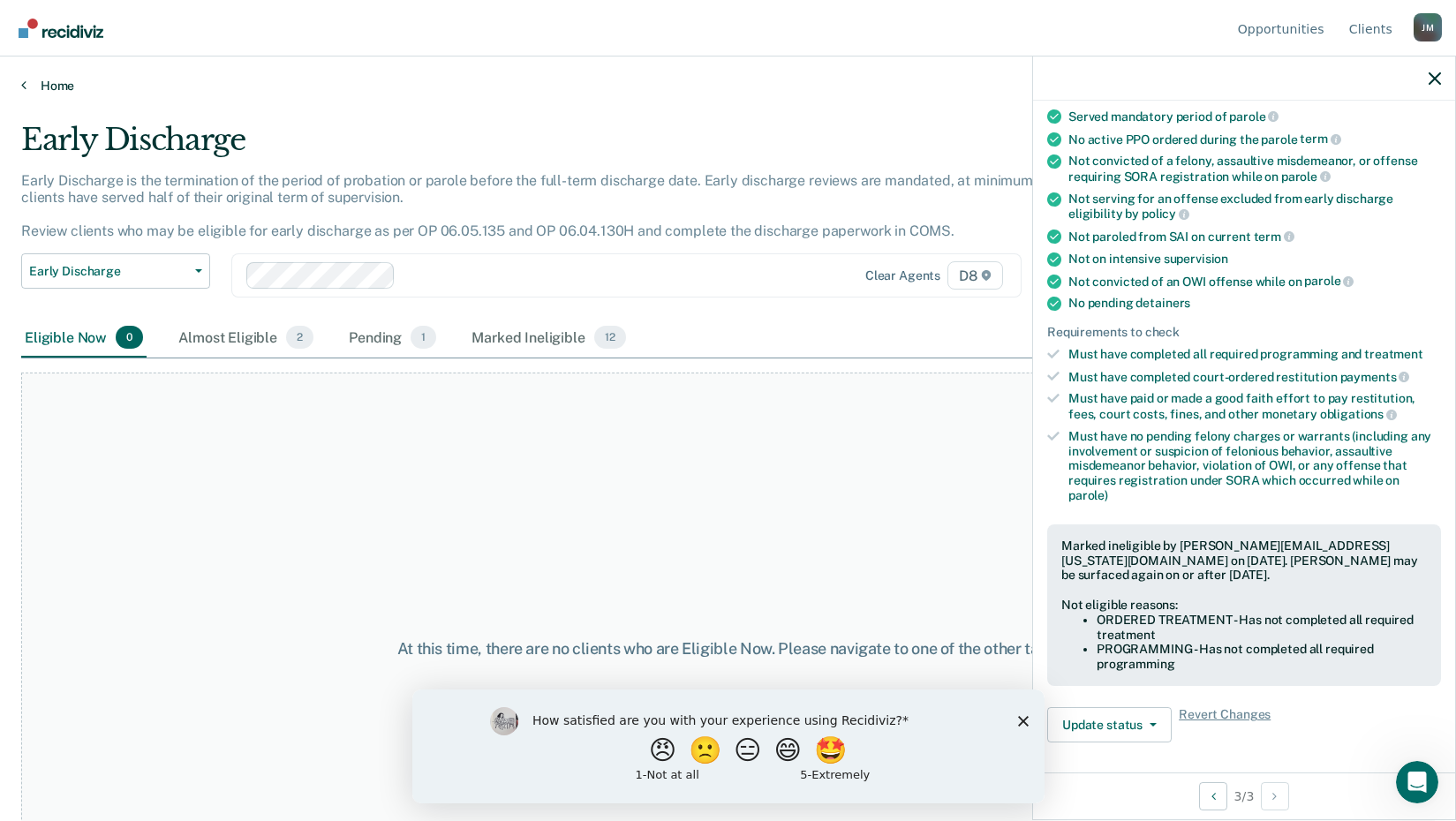
click at [46, 82] on link "Home" at bounding box center [728, 86] width 1414 height 15
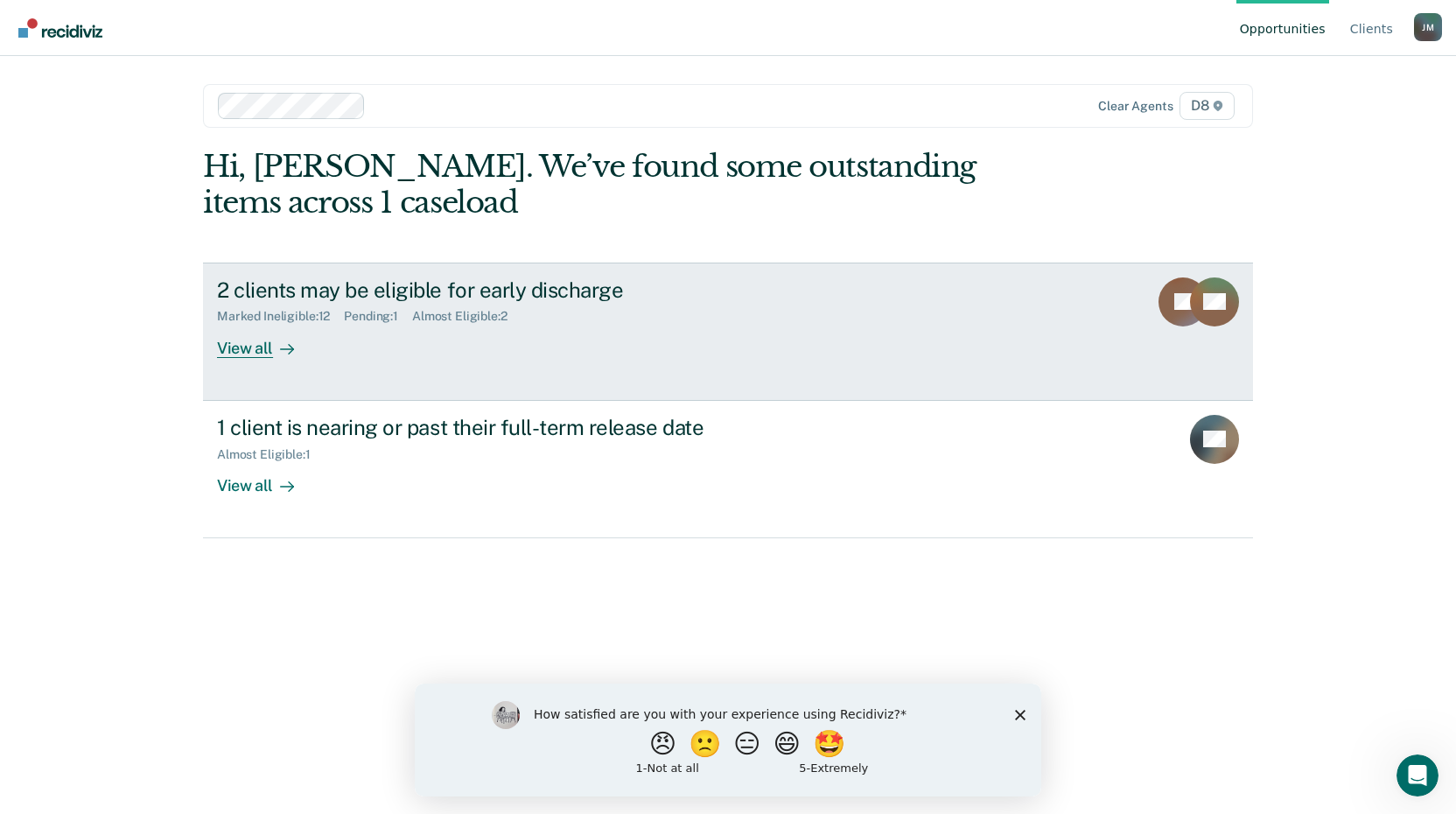
click at [230, 341] on div "View all" at bounding box center [266, 341] width 98 height 34
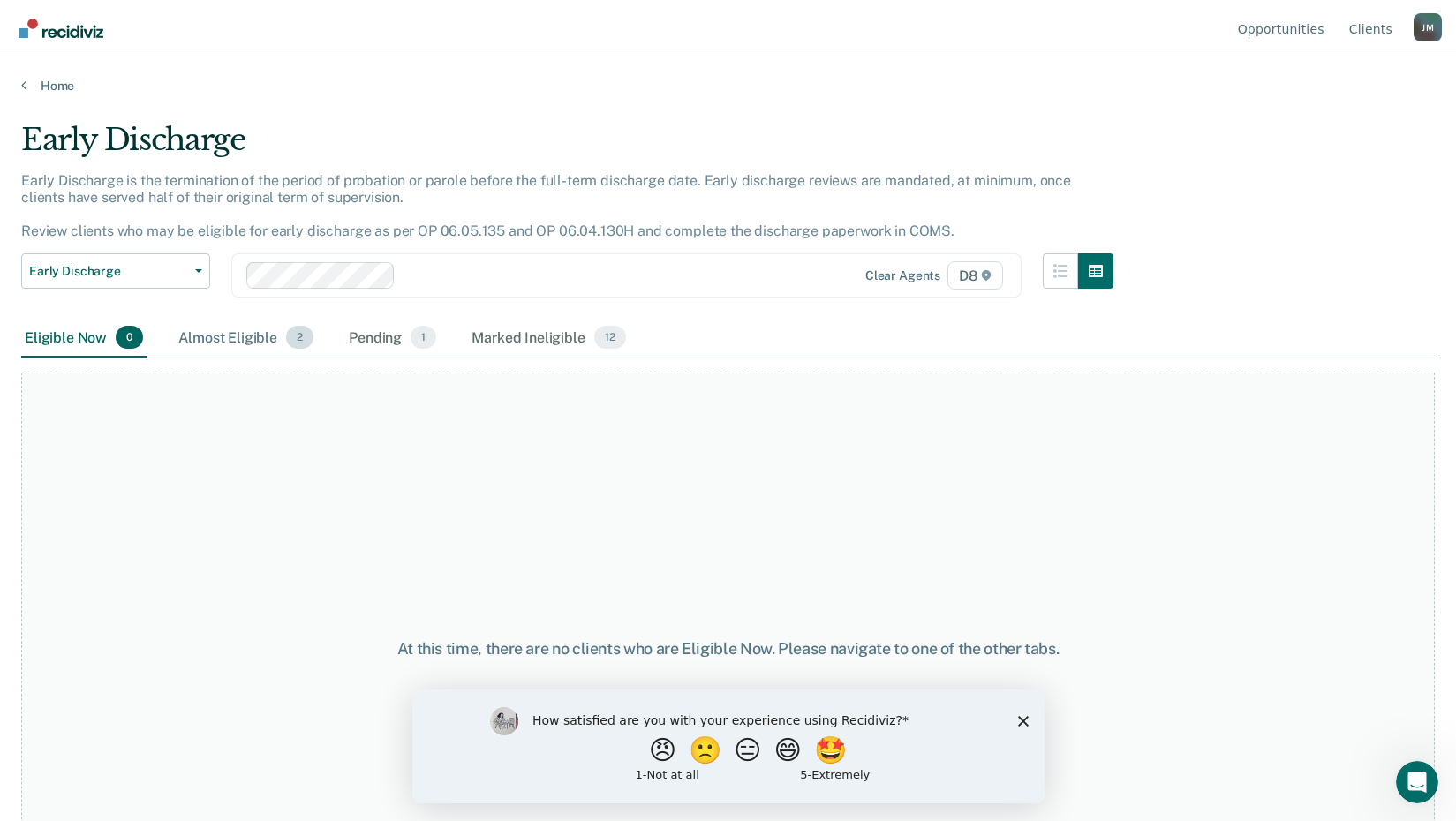
click at [246, 340] on div "Almost Eligible 2" at bounding box center [245, 338] width 142 height 39
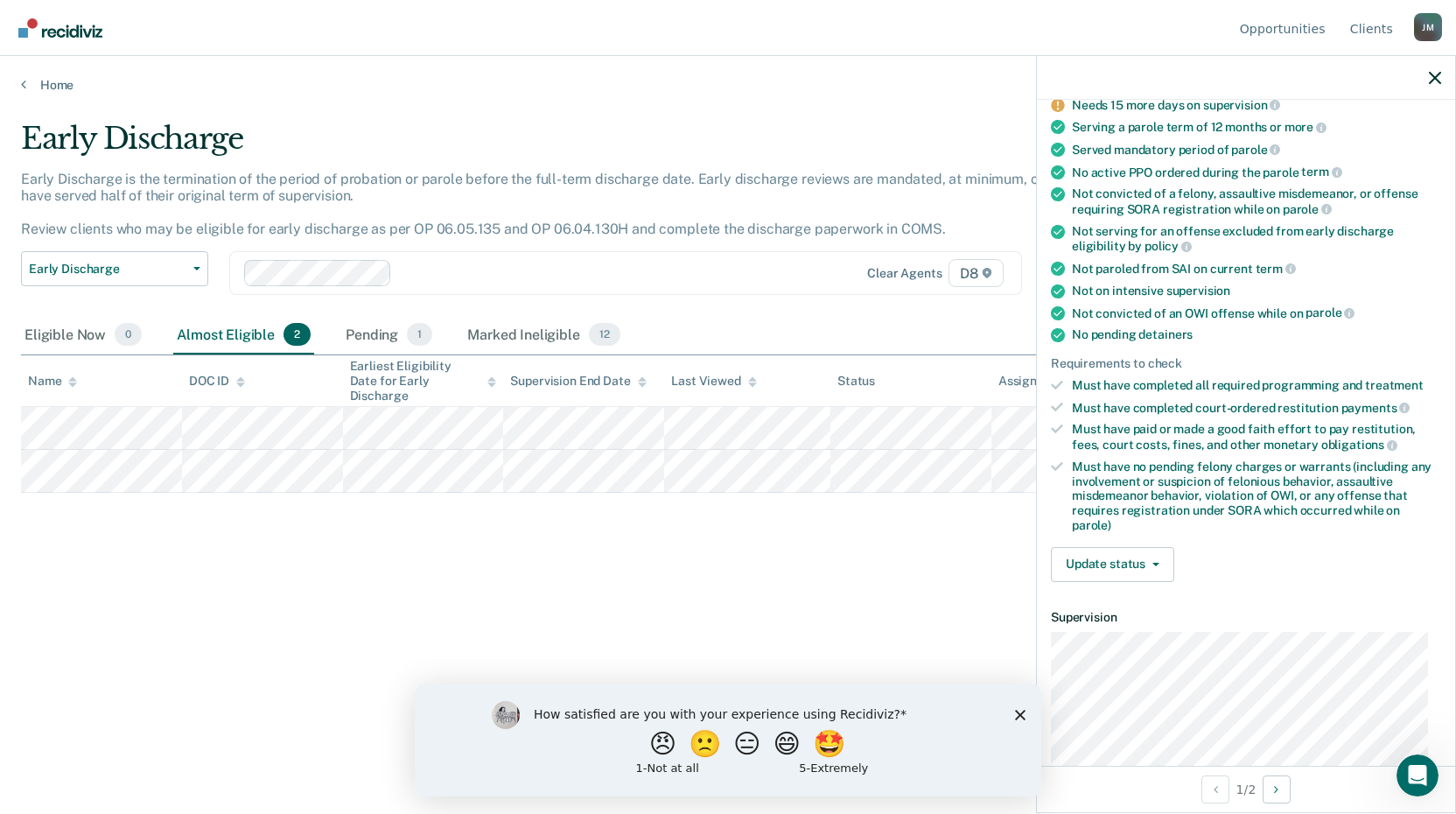
scroll to position [175, 0]
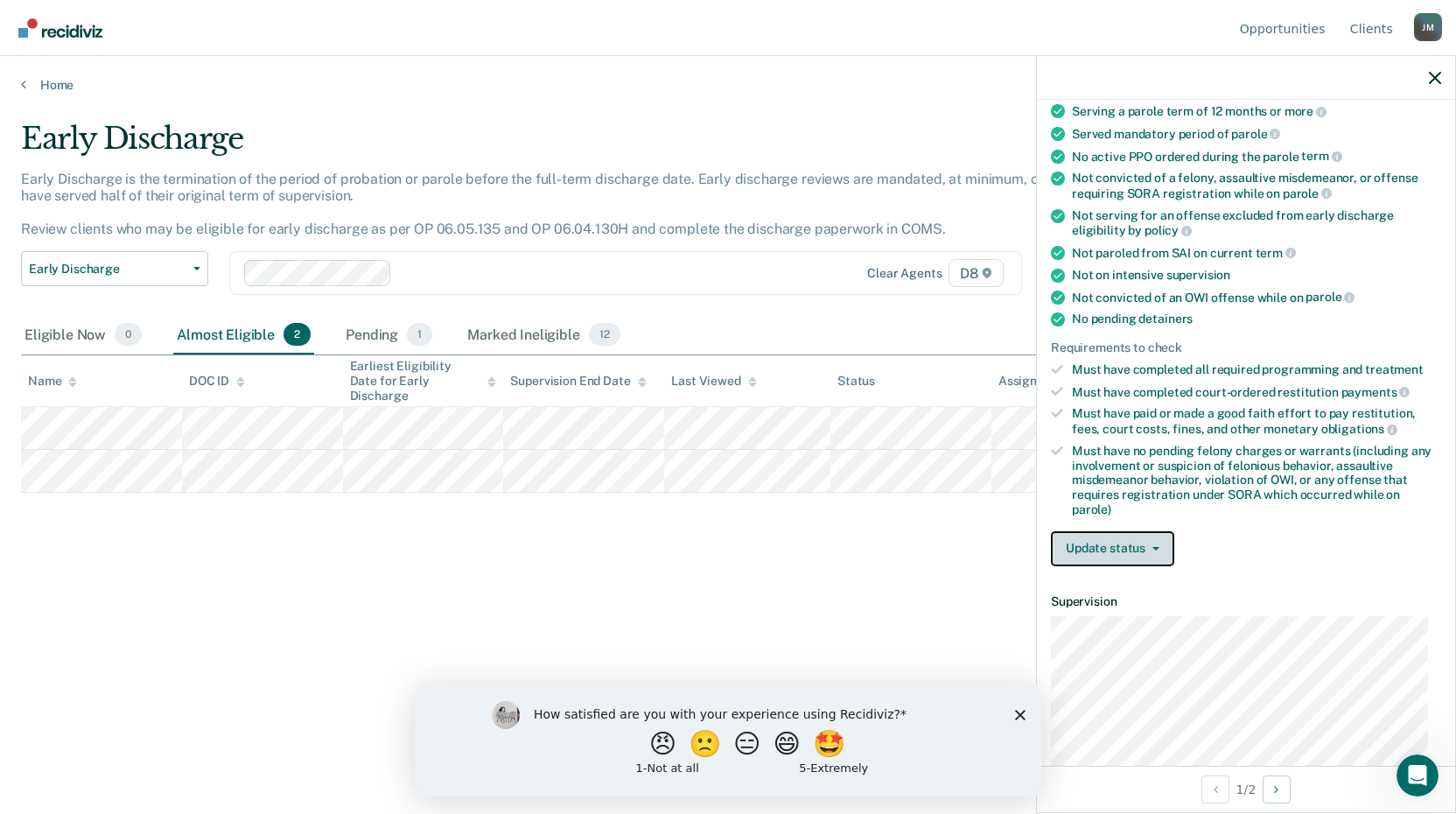
drag, startPoint x: 1126, startPoint y: 544, endPoint x: 1141, endPoint y: 563, distance: 24.2
click at [1126, 545] on button "Update status" at bounding box center [1112, 548] width 123 height 35
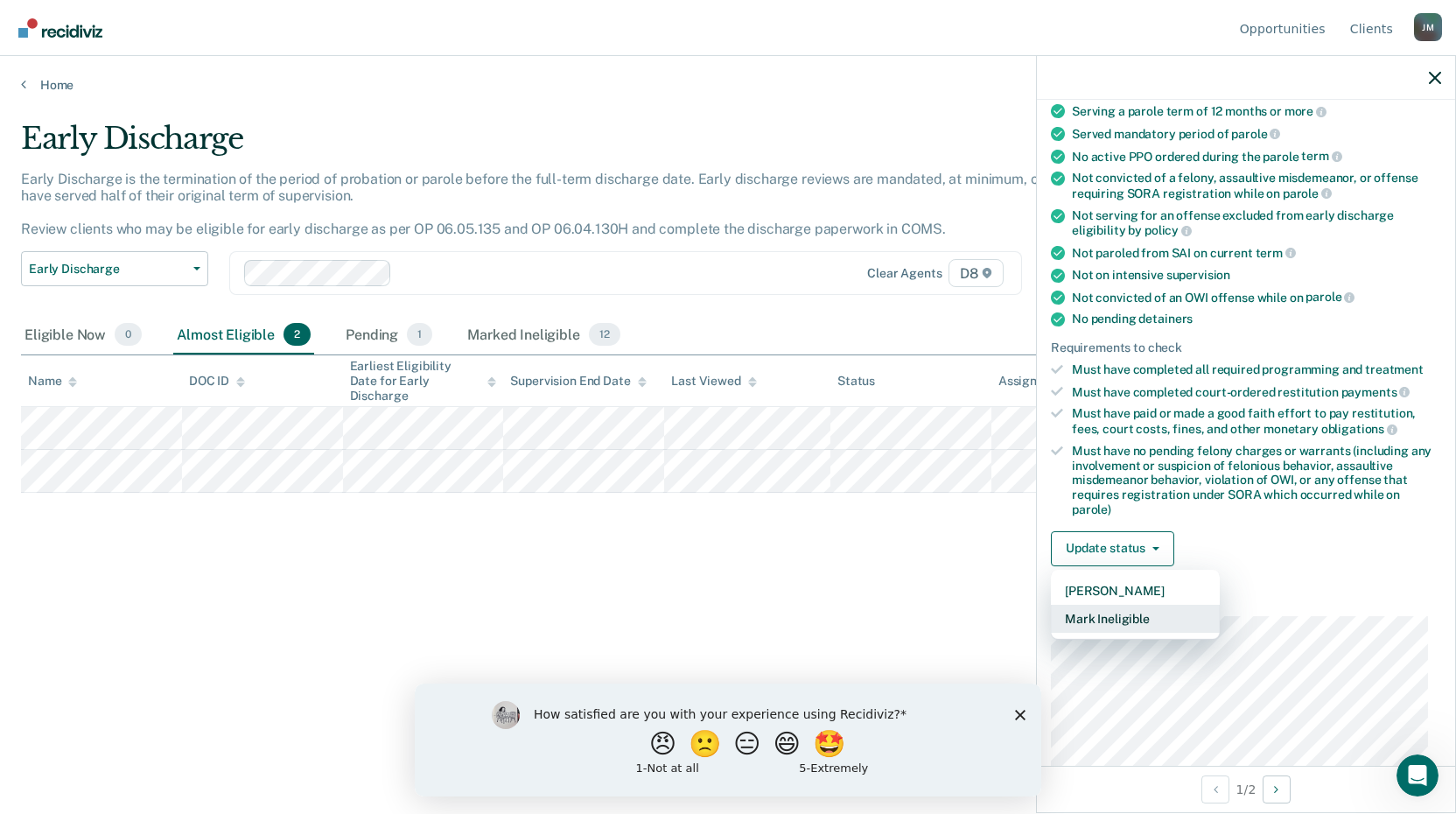
click at [1146, 622] on button "Mark Ineligible" at bounding box center [1135, 618] width 169 height 28
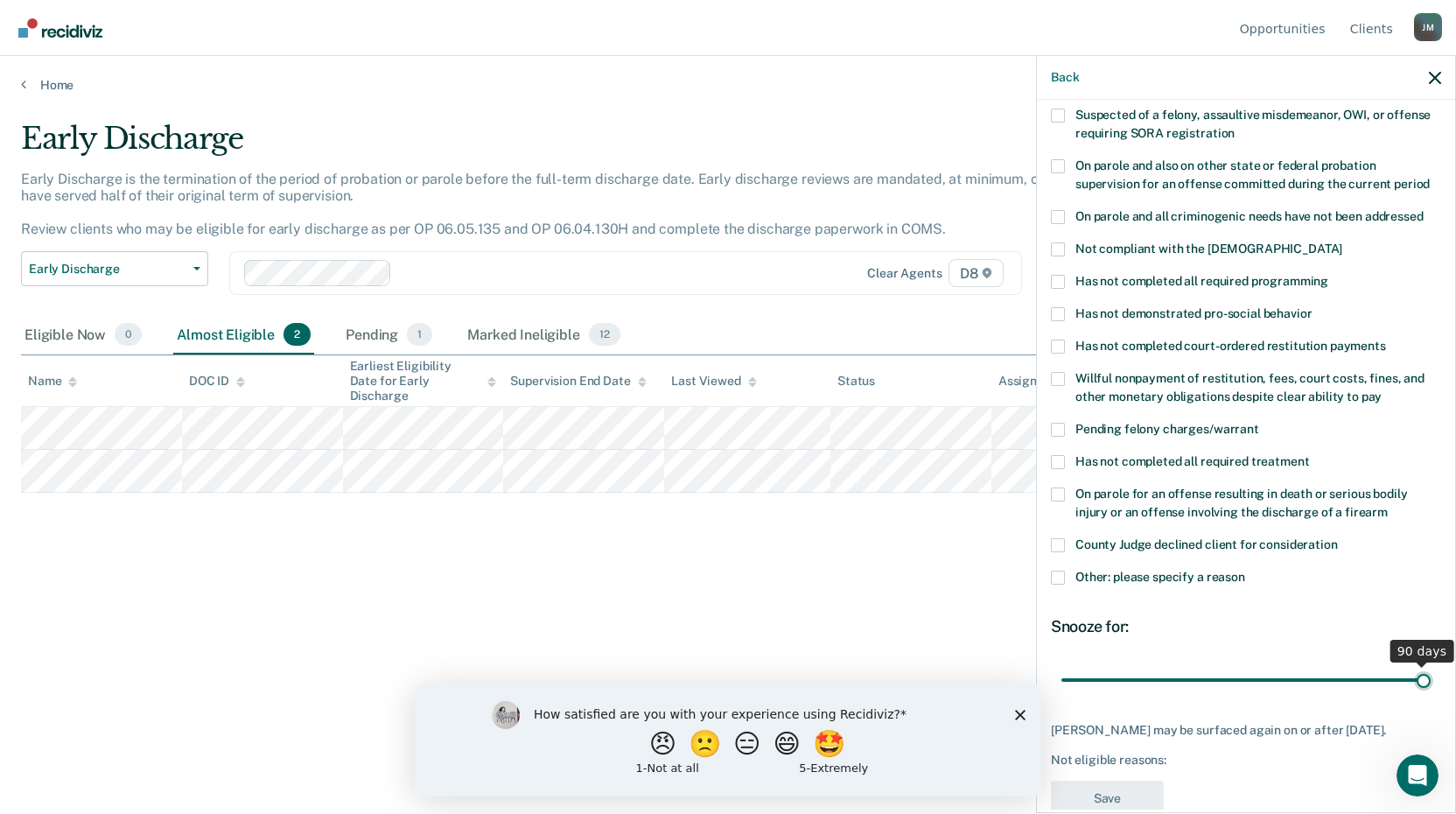
drag, startPoint x: 1180, startPoint y: 665, endPoint x: 1462, endPoint y: 672, distance: 282.1
type input "90"
click at [1430, 672] on input "range" at bounding box center [1246, 680] width 369 height 31
click at [1055, 571] on span at bounding box center [1057, 578] width 14 height 14
click at [1245, 571] on input "Other: please specify a reason" at bounding box center [1245, 571] width 0 height 0
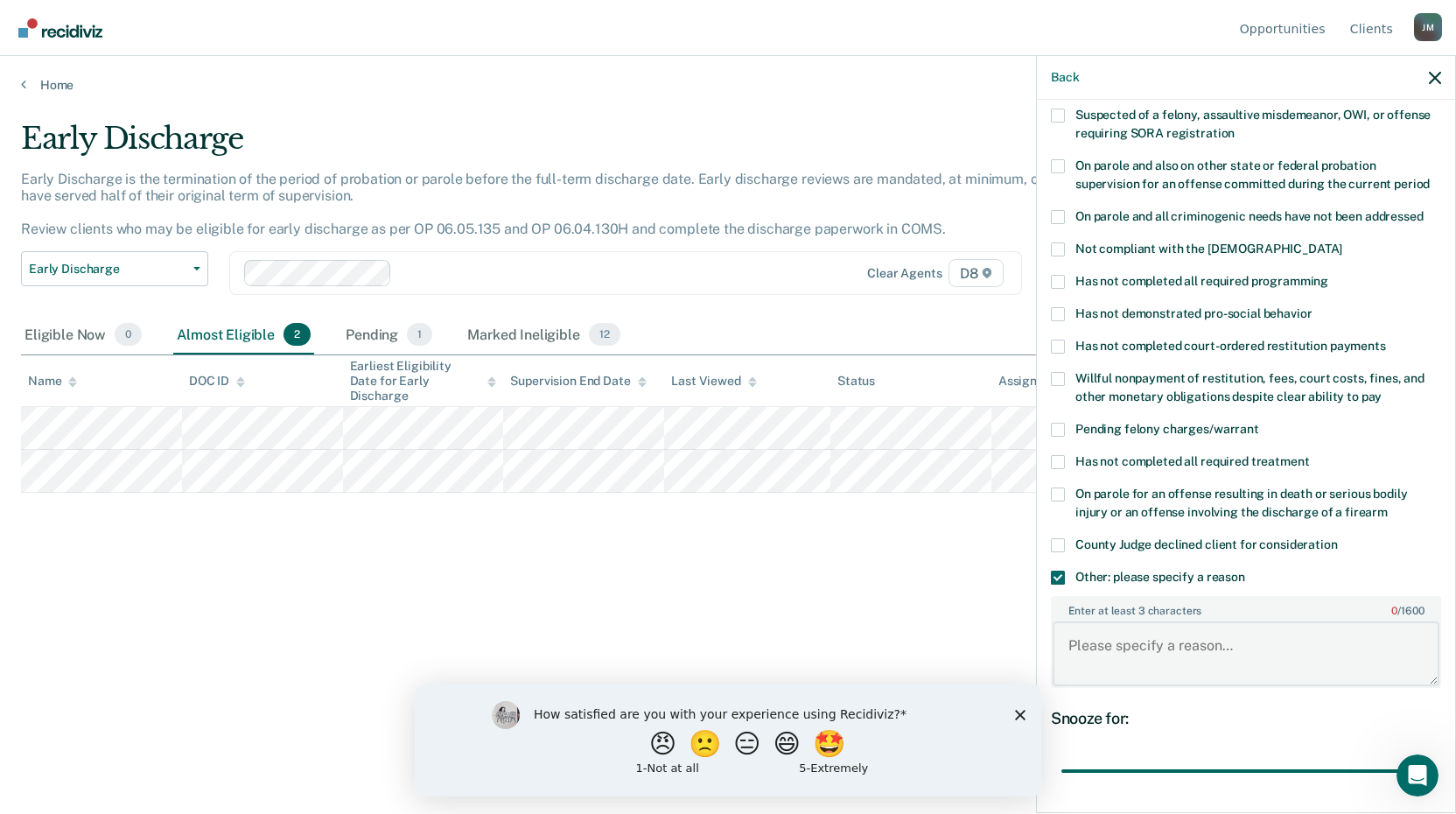
click at [1092, 643] on textarea "Enter at least 3 characters 0 / 1600" at bounding box center [1246, 654] width 386 height 65
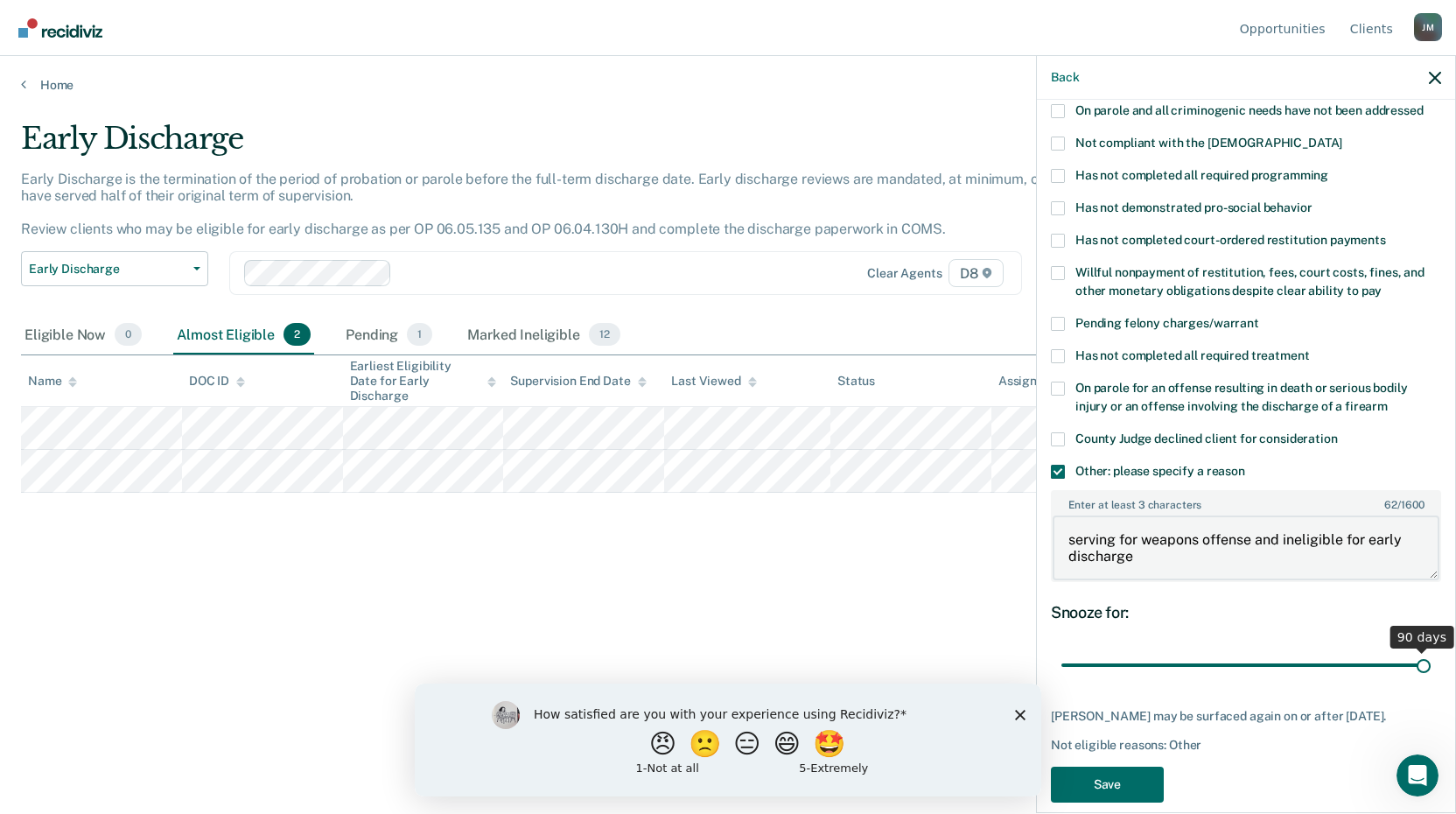
scroll to position [285, 0]
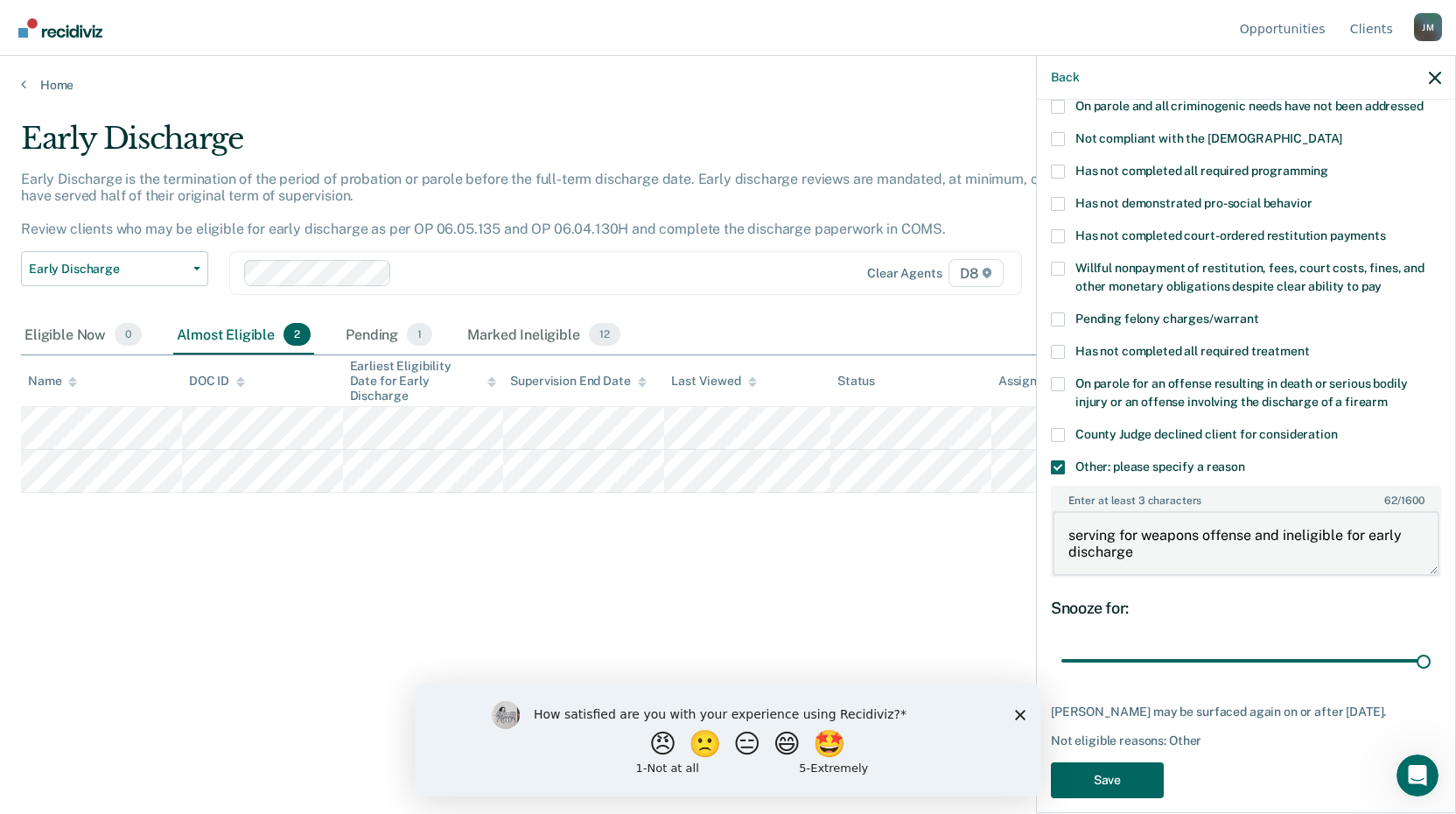
type textarea "serving for weapons offense and ineligible for early discharge"
click at [1130, 770] on button "Save" at bounding box center [1107, 781] width 113 height 36
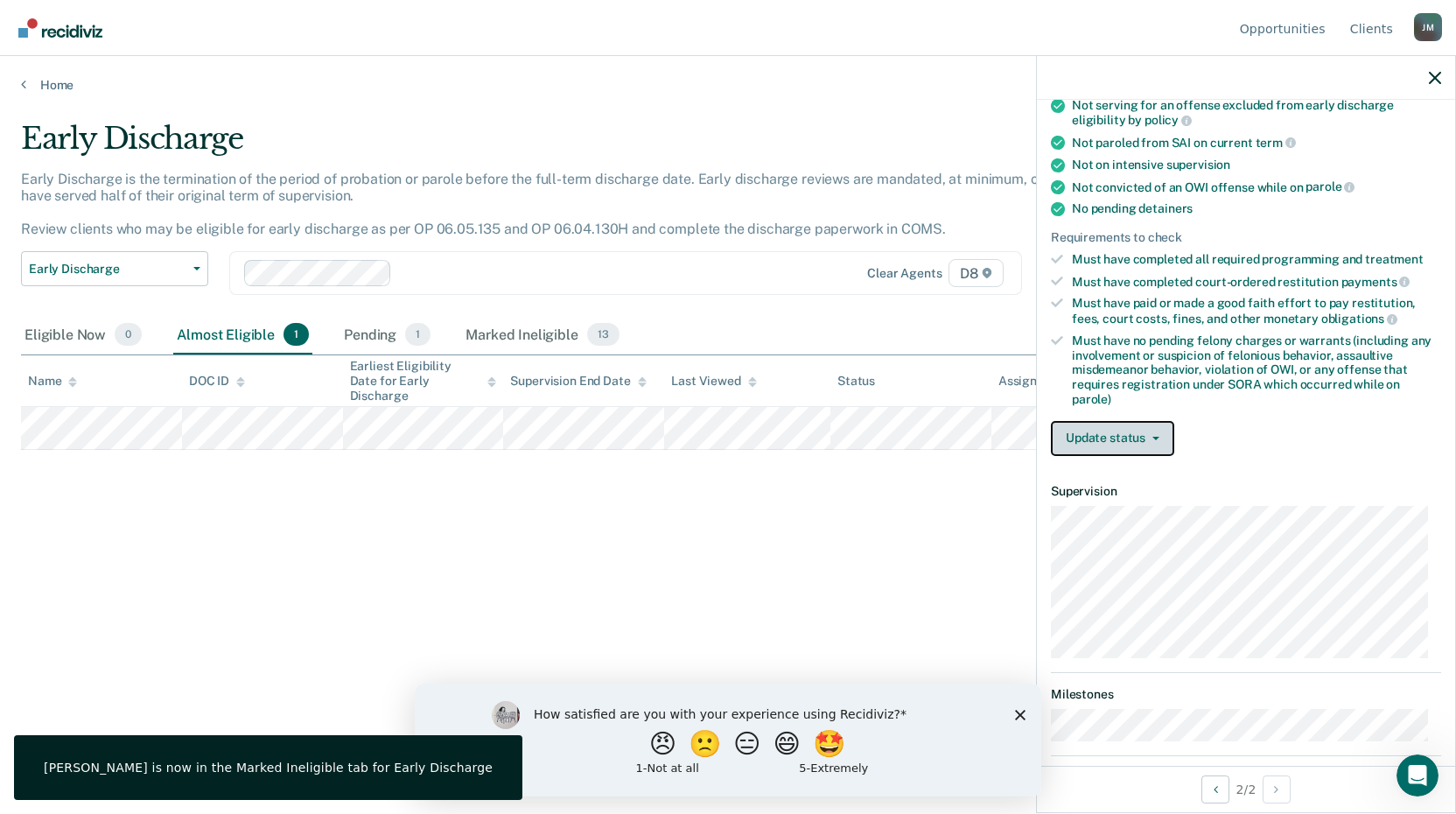
click at [1109, 443] on button "Update status" at bounding box center [1112, 438] width 123 height 35
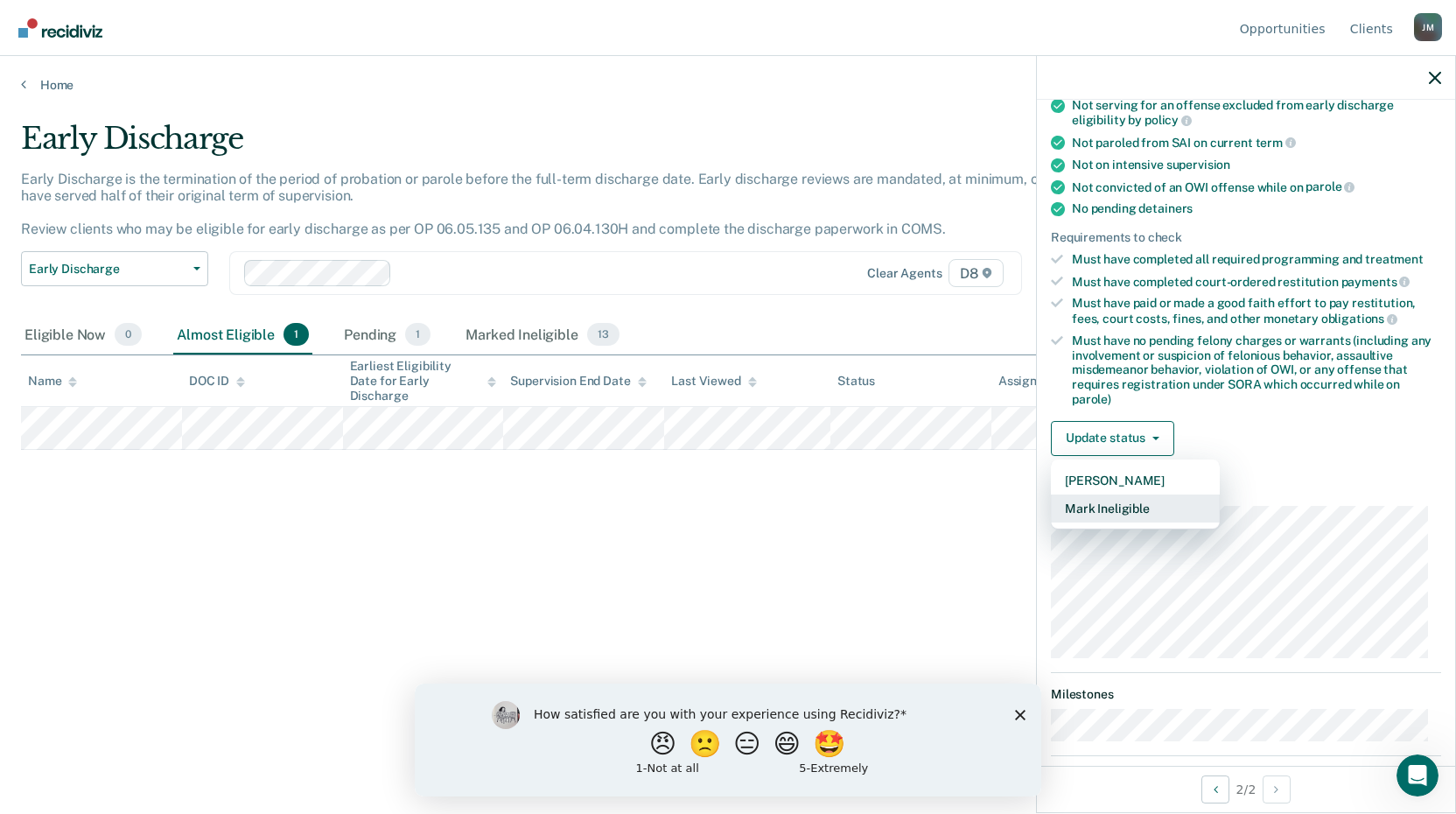
click at [1146, 510] on button "Mark Ineligible" at bounding box center [1135, 508] width 169 height 28
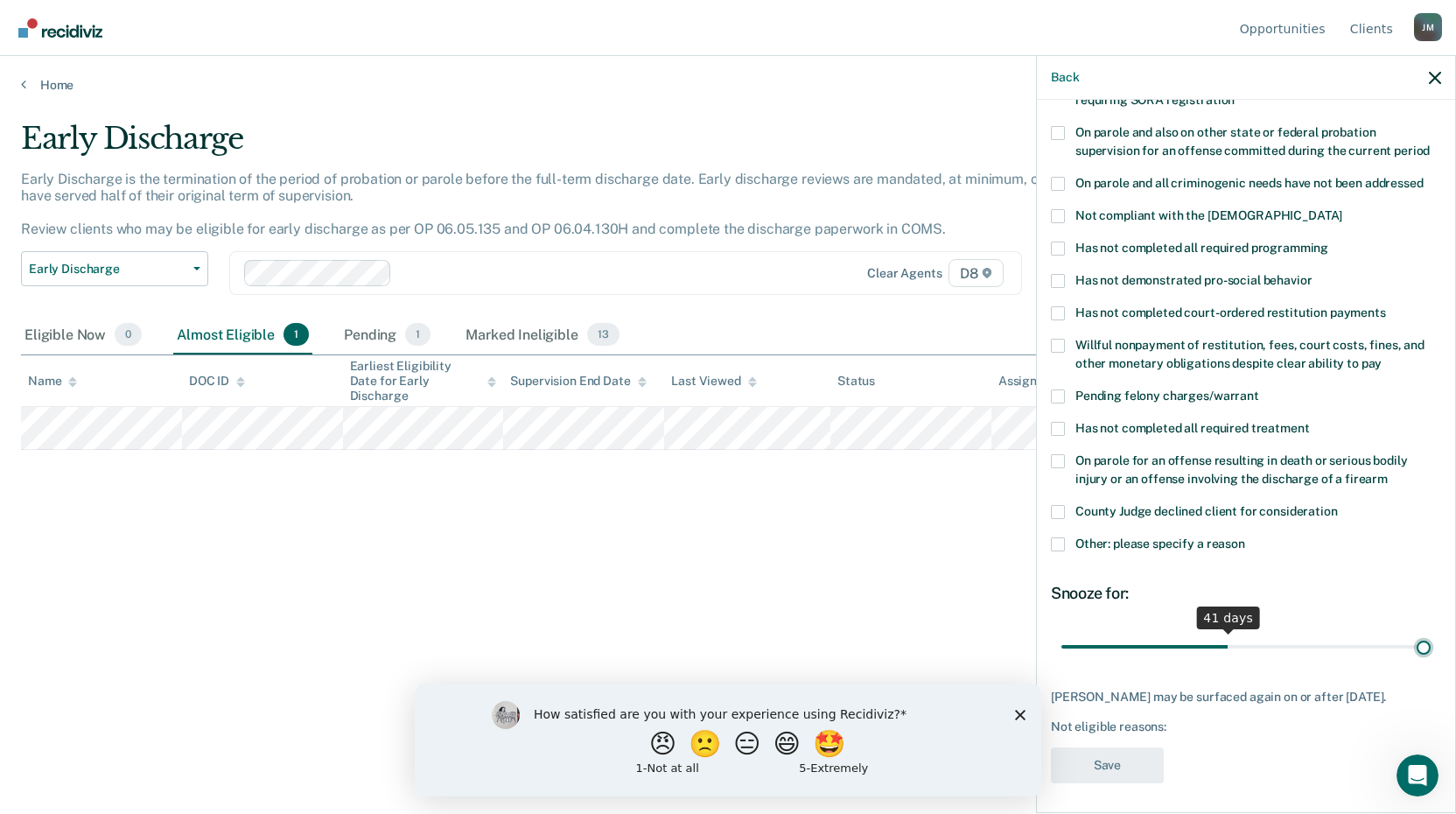
scroll to position [193, 0]
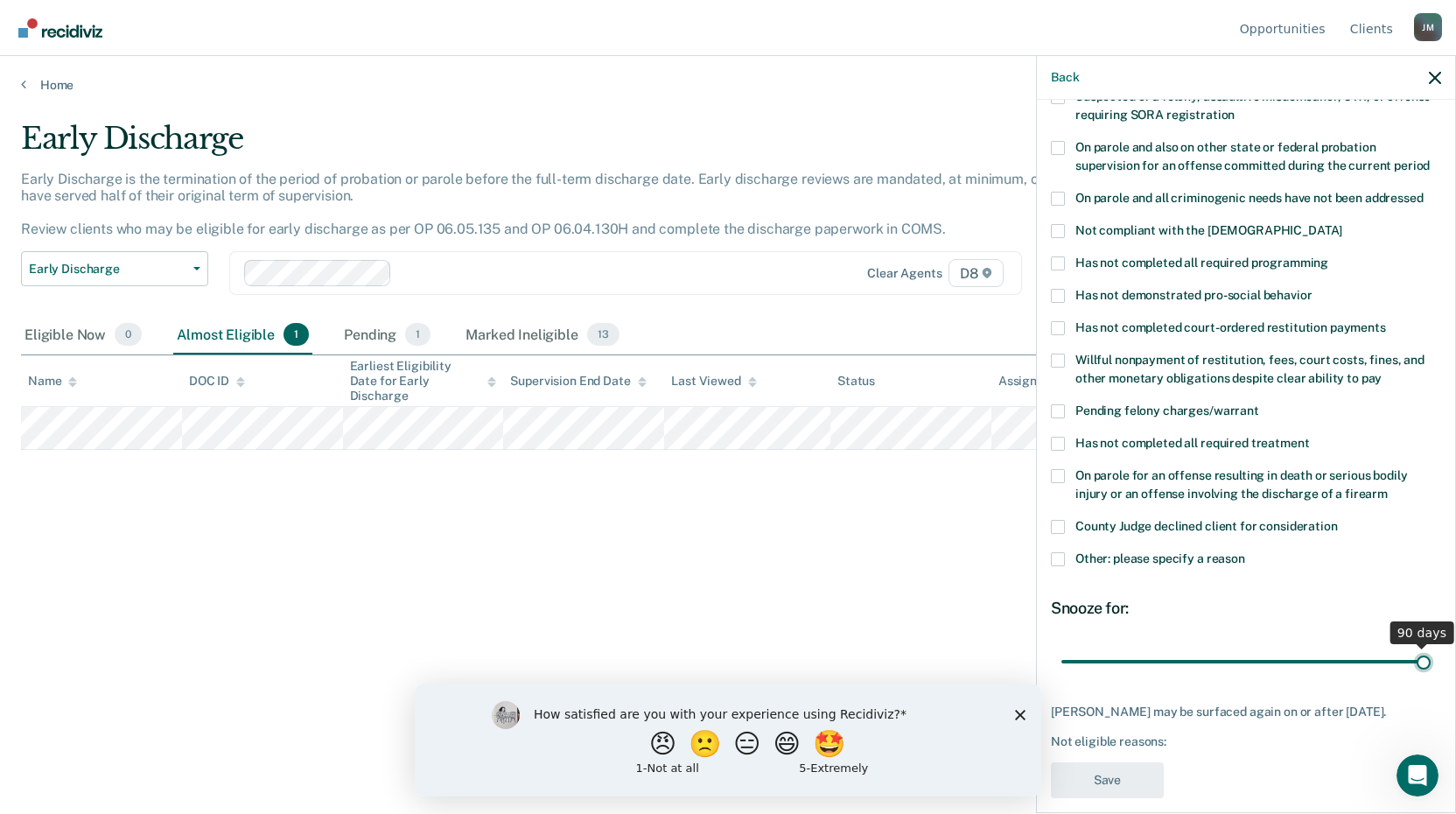
drag, startPoint x: 1179, startPoint y: 625, endPoint x: 1462, endPoint y: 616, distance: 283.1
type input "90"
click at [1430, 646] on input "range" at bounding box center [1246, 661] width 369 height 31
click at [1055, 552] on span at bounding box center [1057, 559] width 14 height 14
click at [1245, 552] on input "Other: please specify a reason" at bounding box center [1245, 552] width 0 height 0
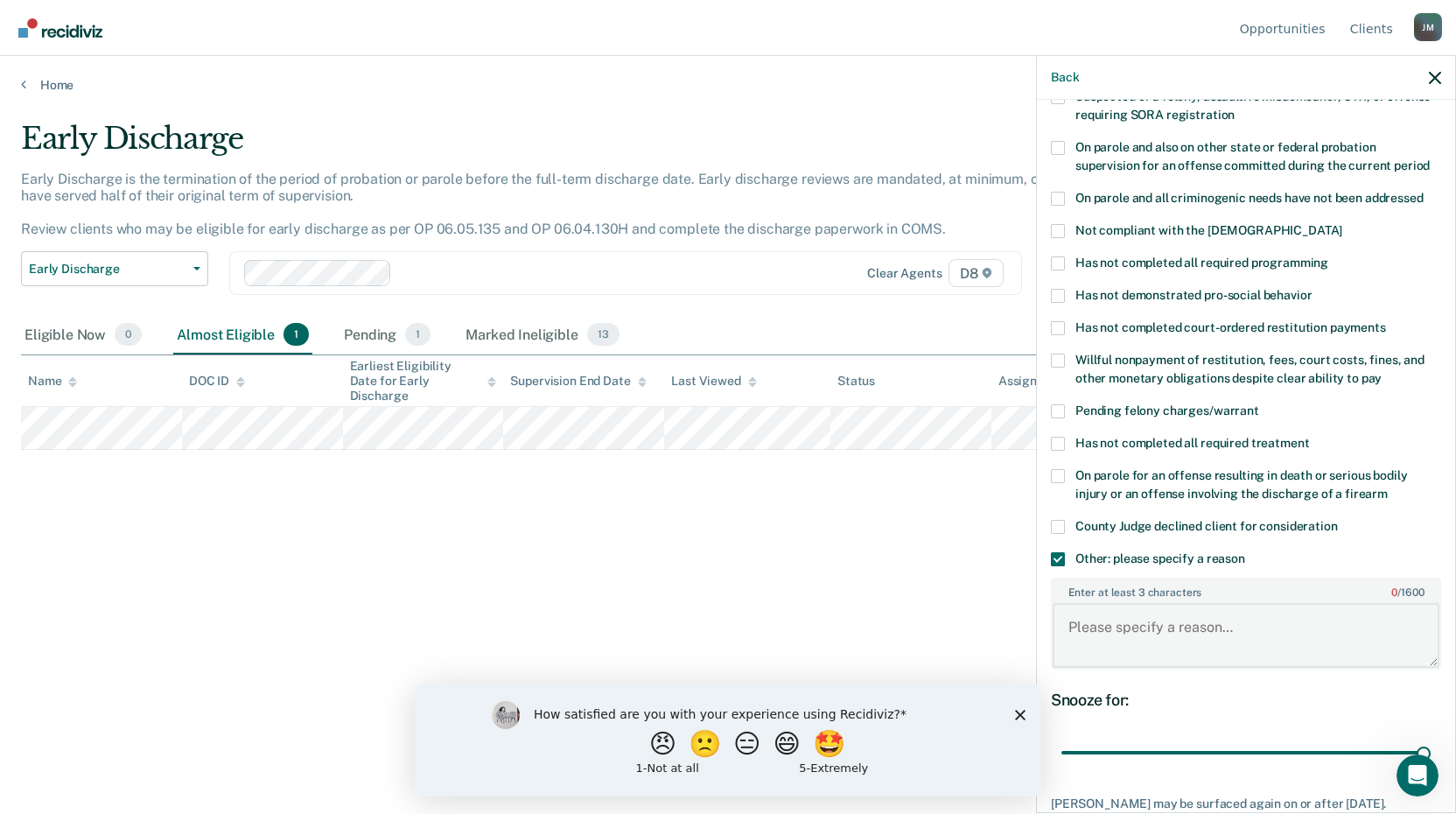
click at [1115, 603] on textarea "Enter at least 3 characters 0 / 1600" at bounding box center [1246, 635] width 386 height 65
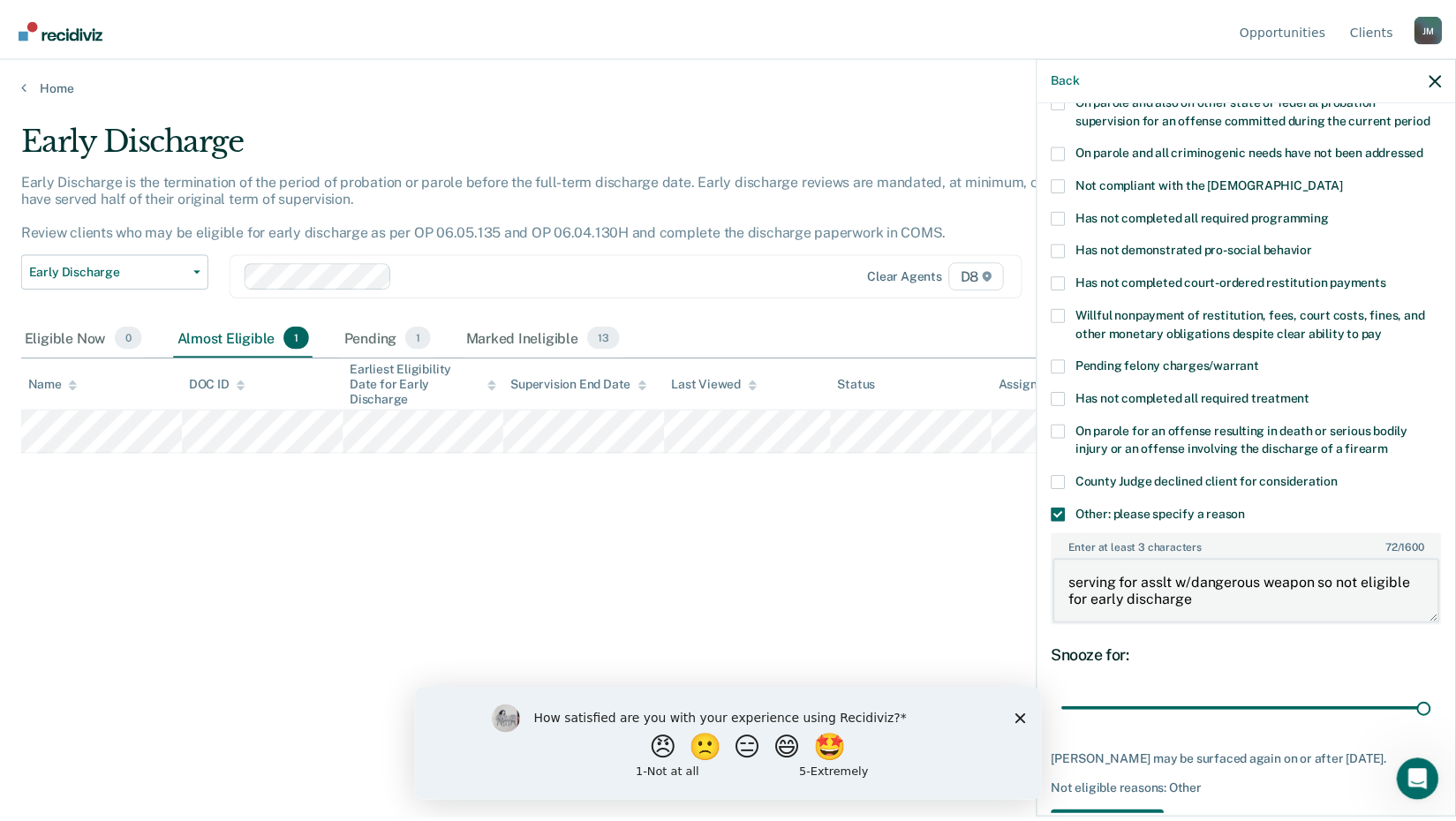
scroll to position [287, 0]
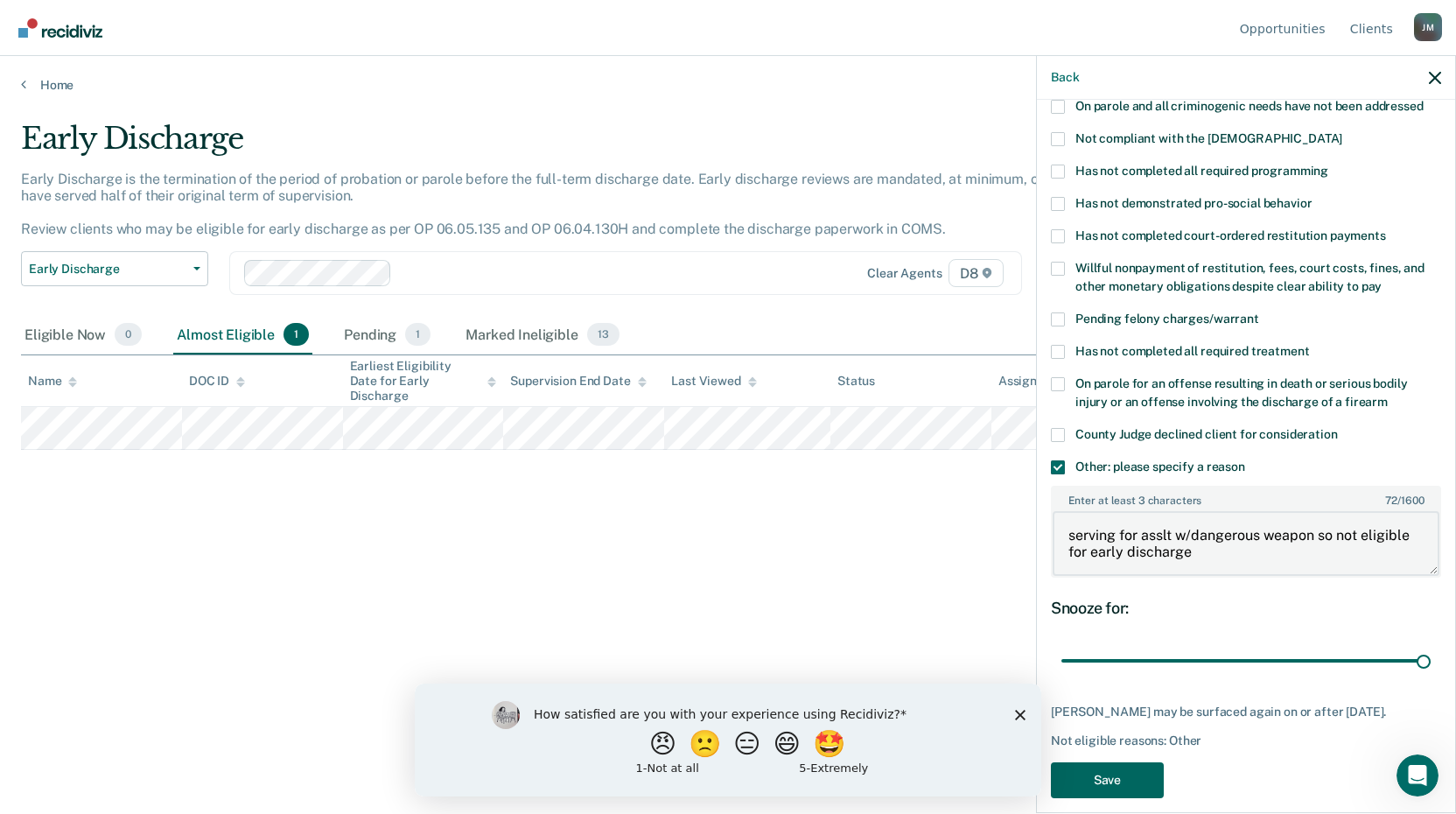
type textarea "serving for asslt w/dangerous weapon so not eligible for early discharge"
click at [1097, 768] on button "Save" at bounding box center [1107, 781] width 113 height 36
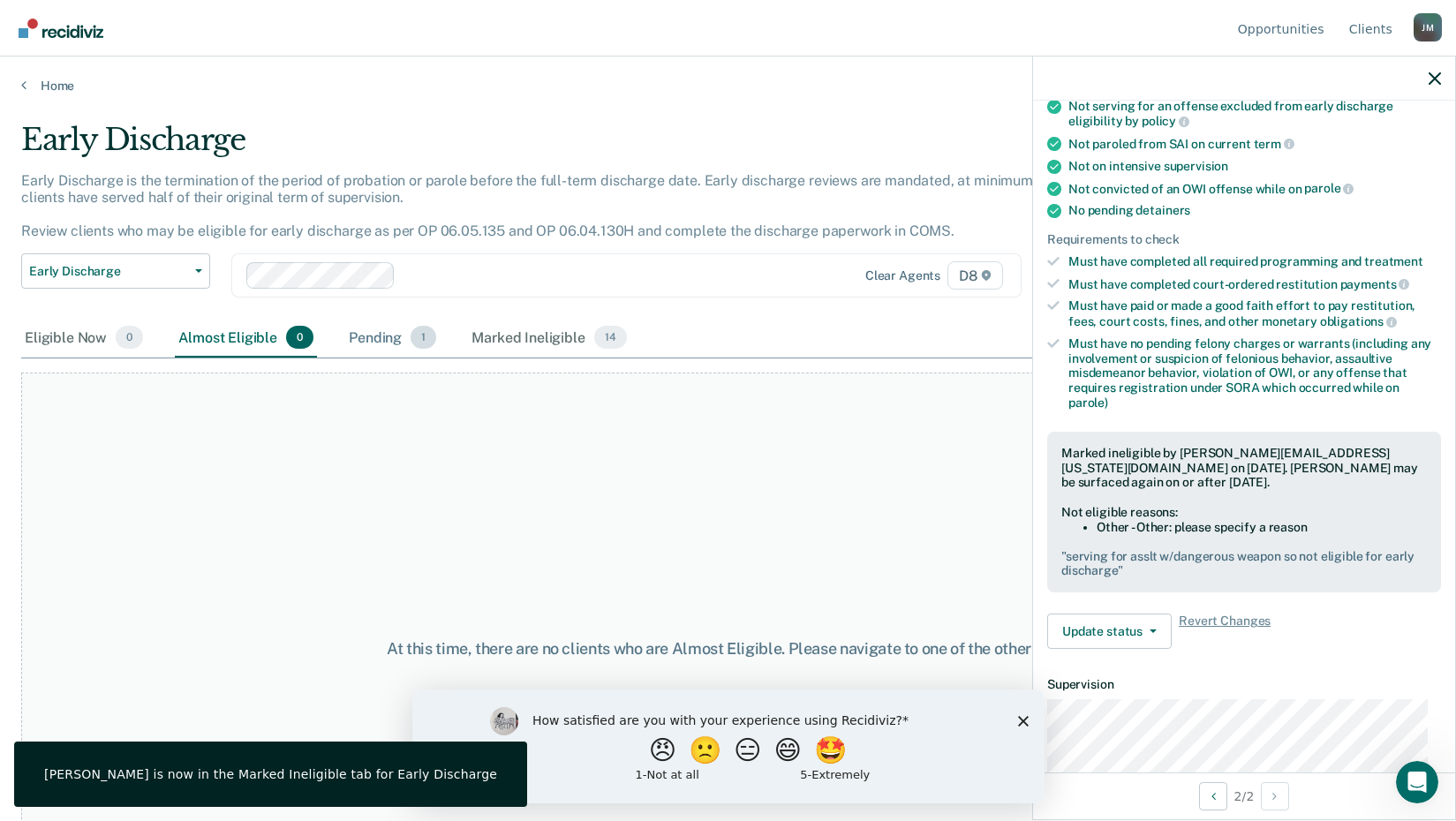
click at [375, 336] on div "Pending 1" at bounding box center [393, 338] width 95 height 39
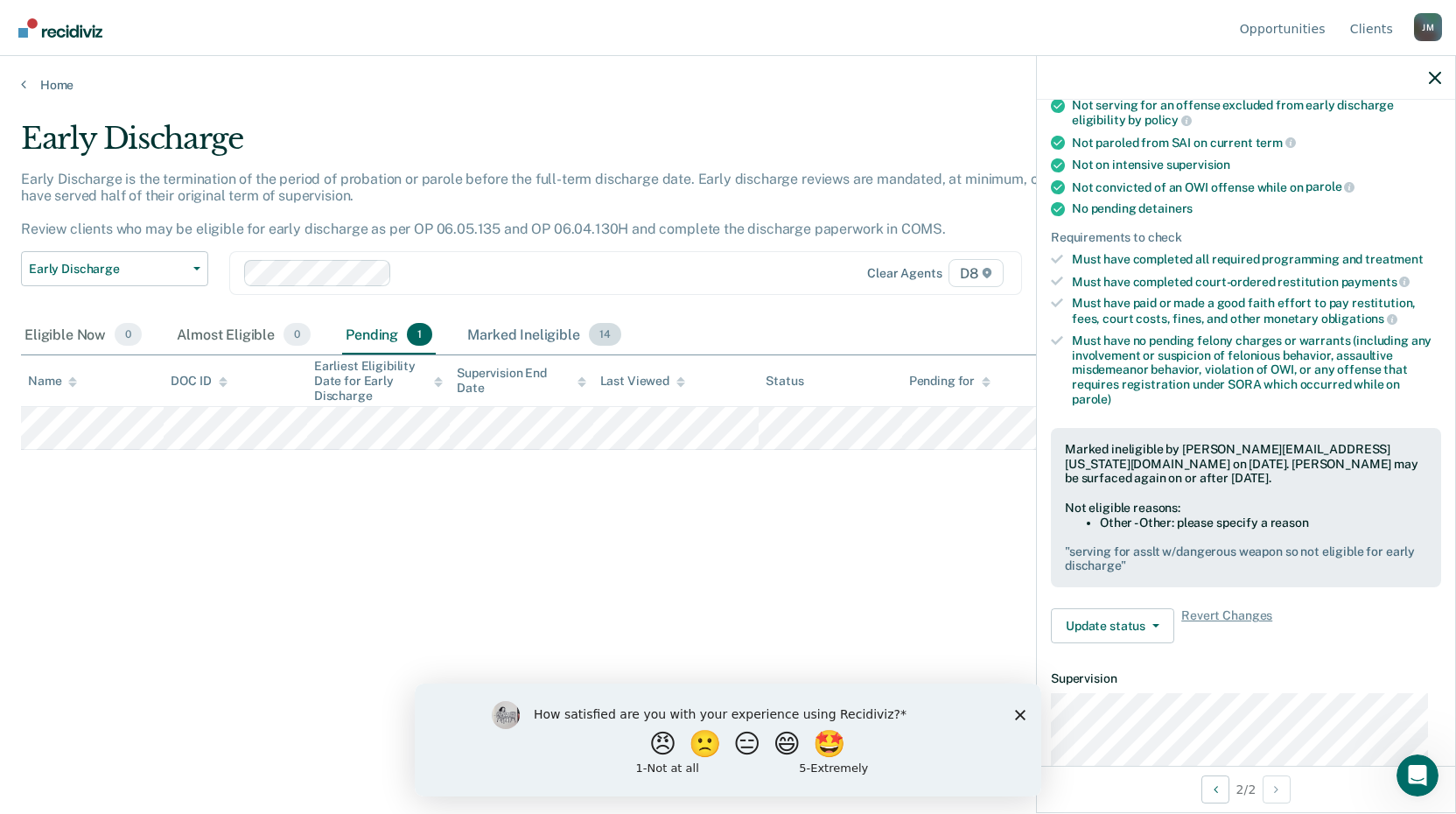
click at [498, 336] on div "Marked Ineligible 14" at bounding box center [543, 335] width 160 height 38
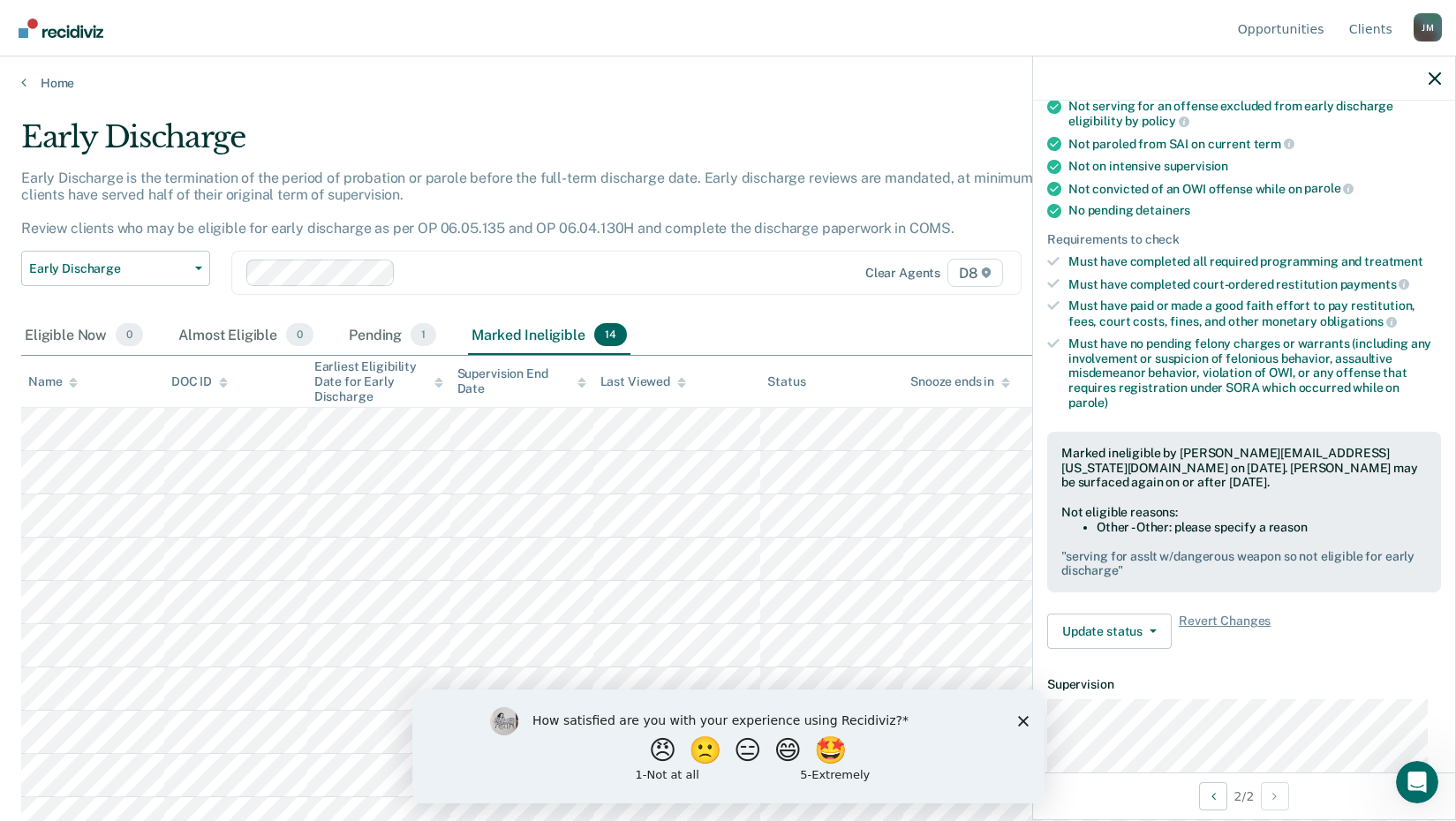
scroll to position [0, 0]
click at [1026, 723] on icon "Close survey" at bounding box center [1022, 720] width 11 height 11
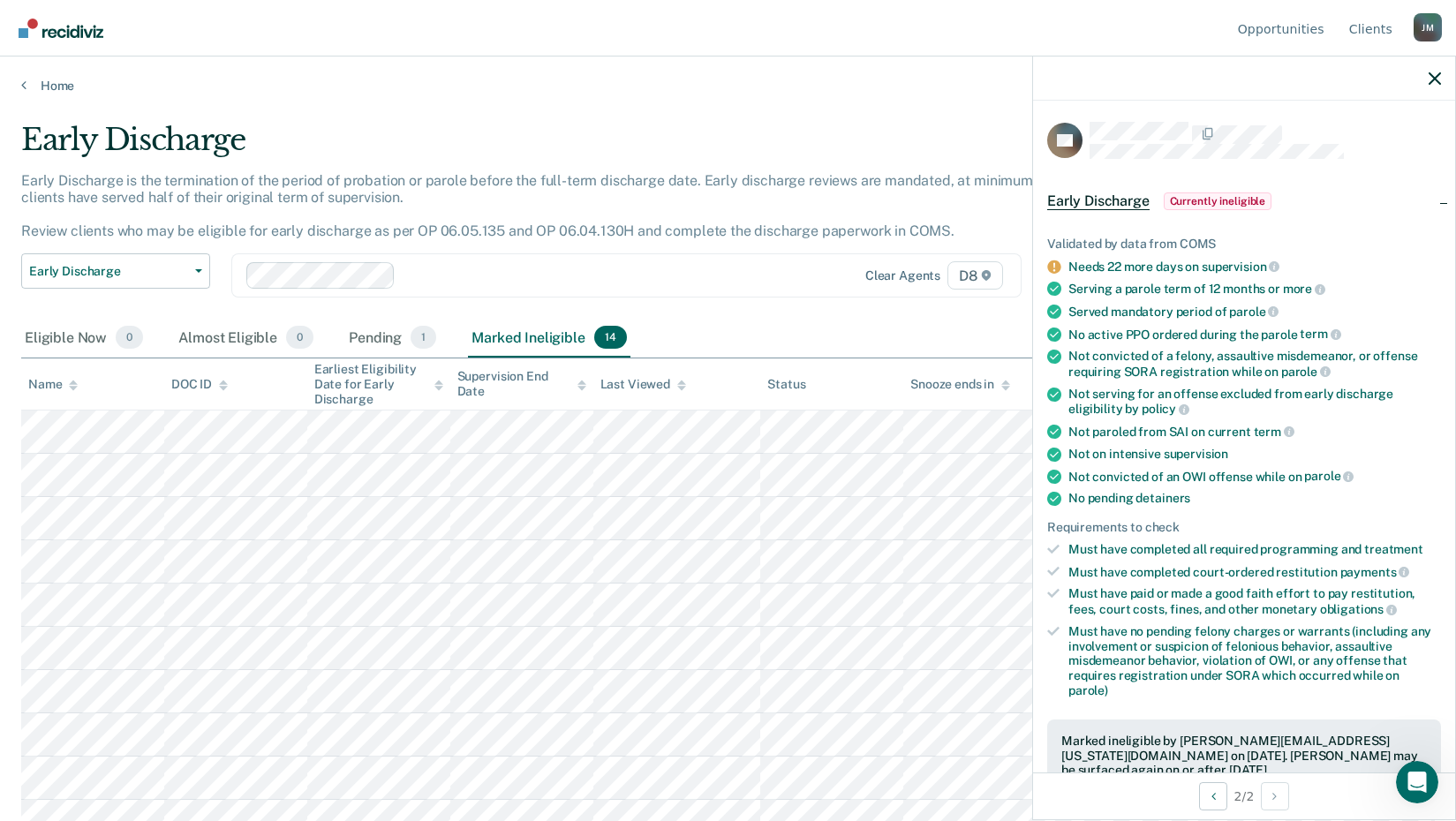
click at [1427, 27] on div "[PERSON_NAME]" at bounding box center [1427, 27] width 28 height 28
click at [1329, 140] on link "Log Out" at bounding box center [1357, 139] width 114 height 15
